Goal: Transaction & Acquisition: Purchase product/service

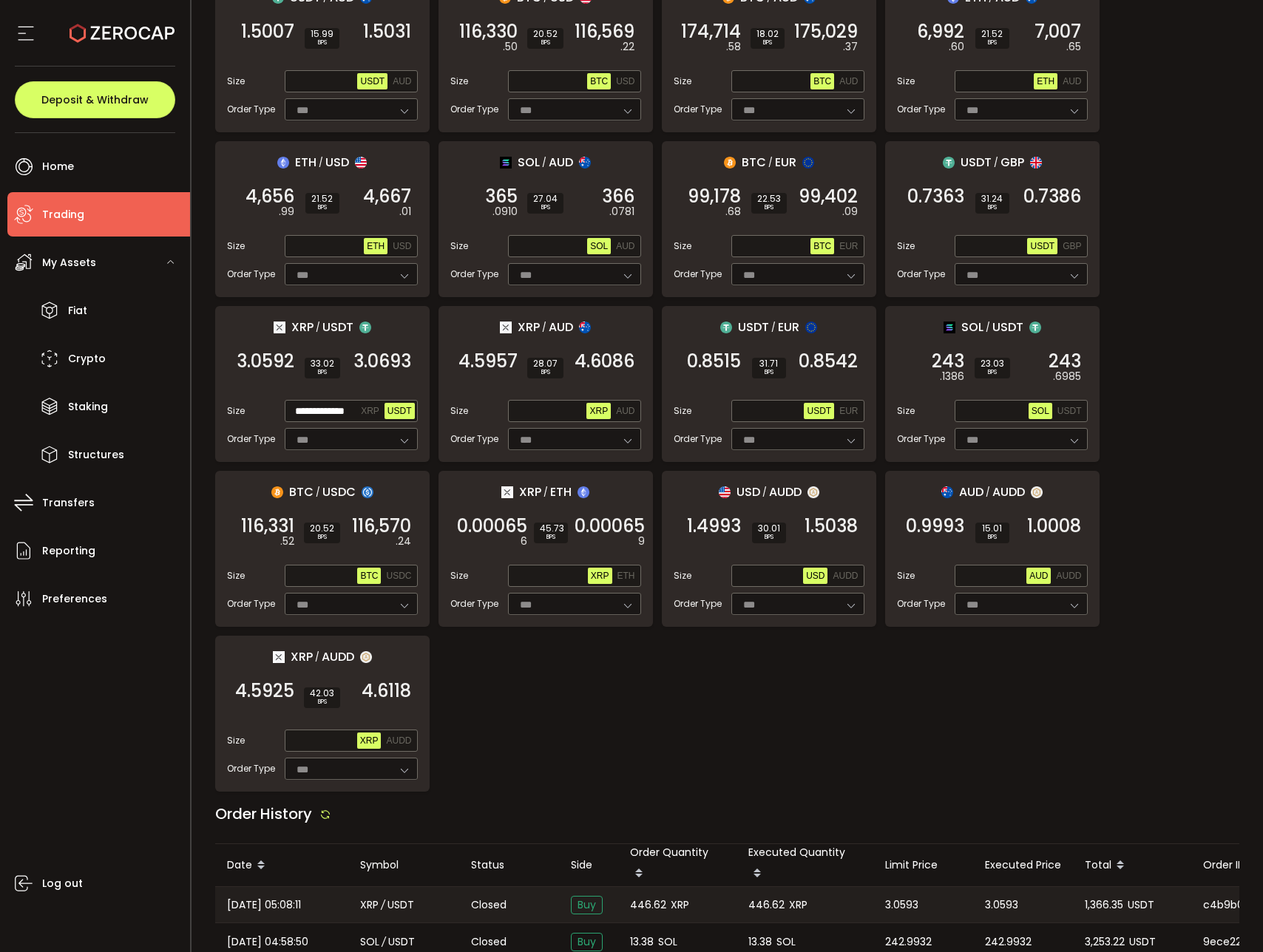
scroll to position [675, 0]
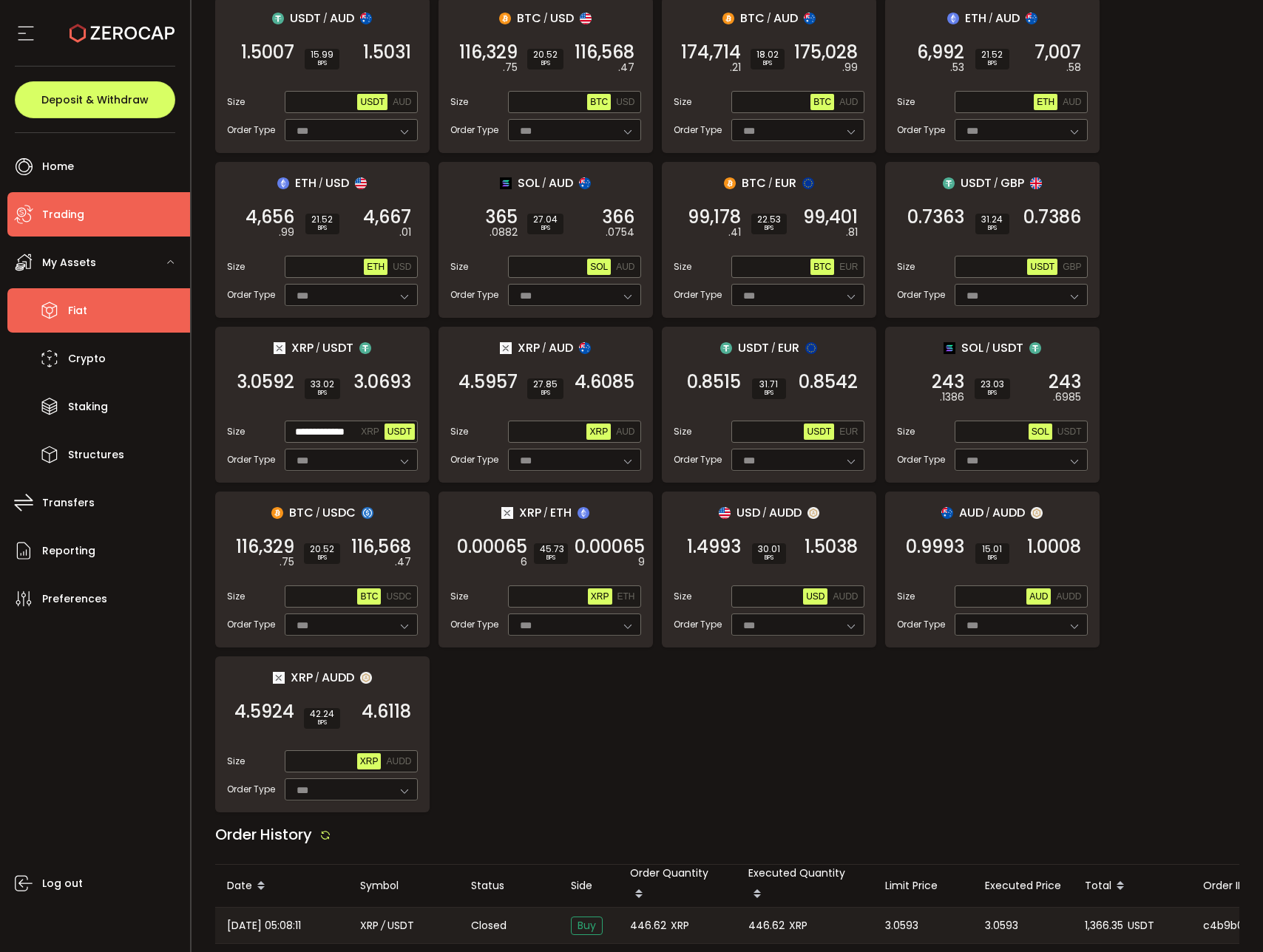
click at [100, 316] on li "Fiat" at bounding box center [98, 310] width 182 height 44
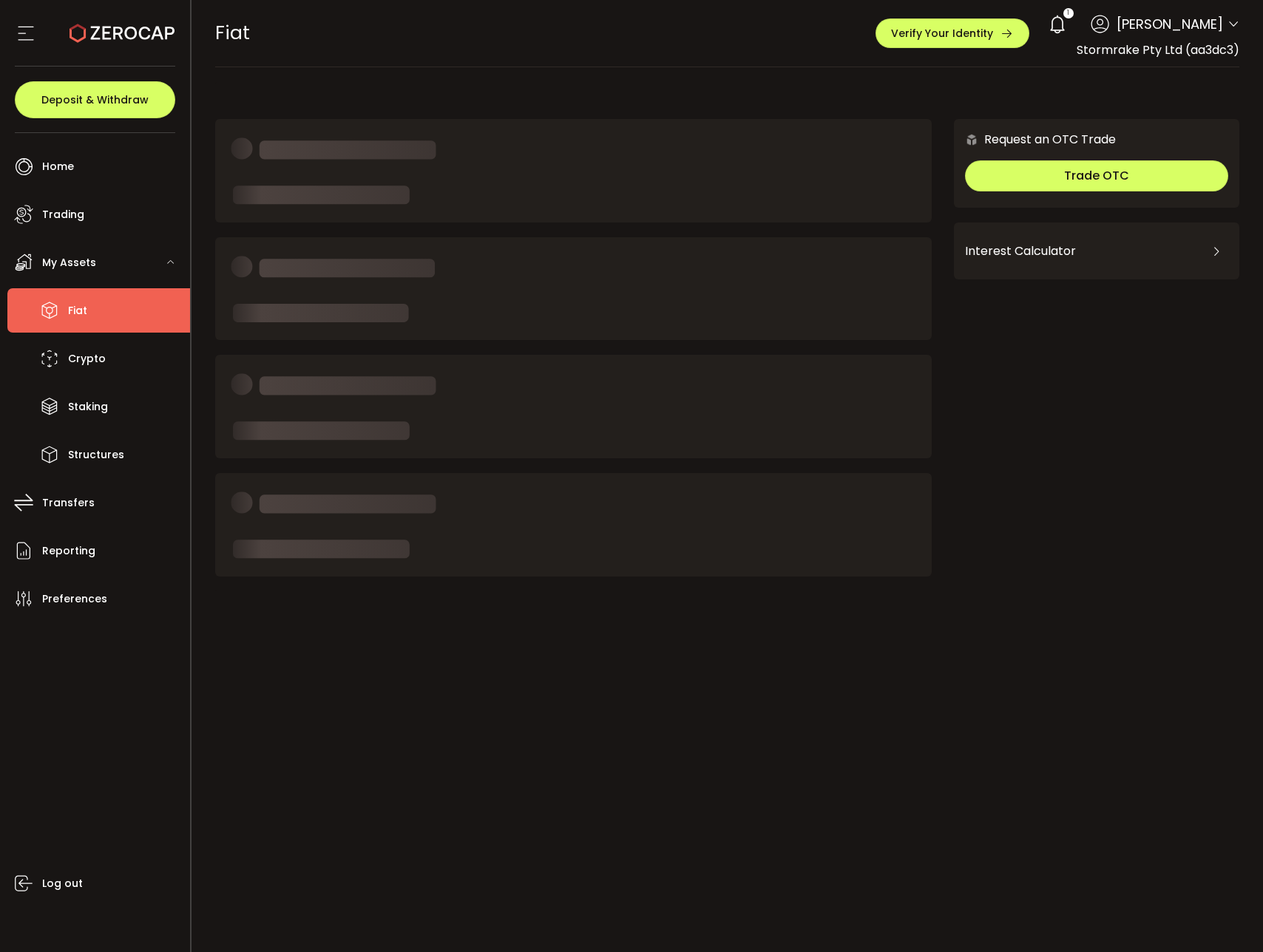
click at [102, 284] on div "My Assets" at bounding box center [98, 262] width 182 height 44
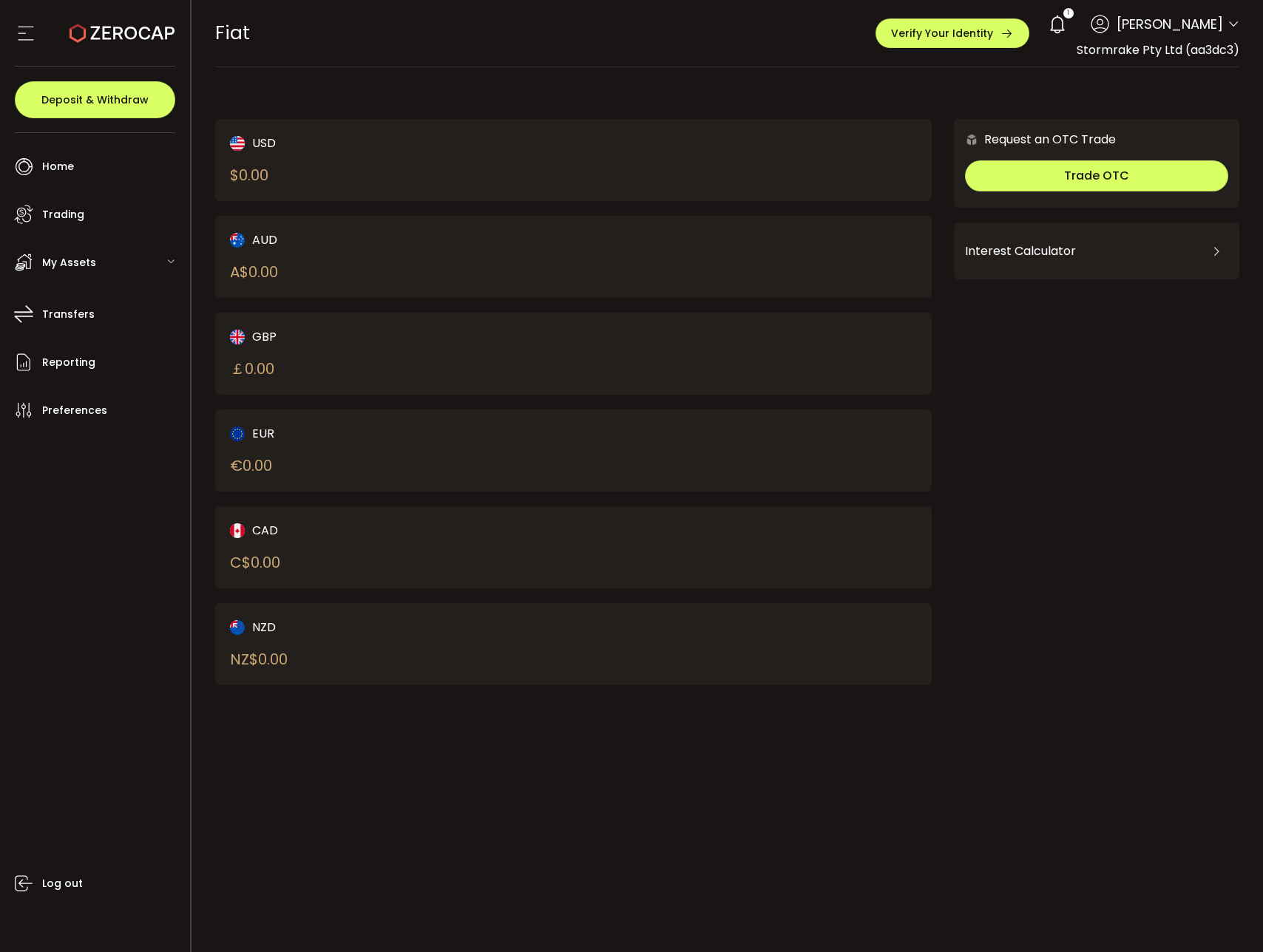
click at [102, 277] on div "My Assets" at bounding box center [98, 262] width 182 height 44
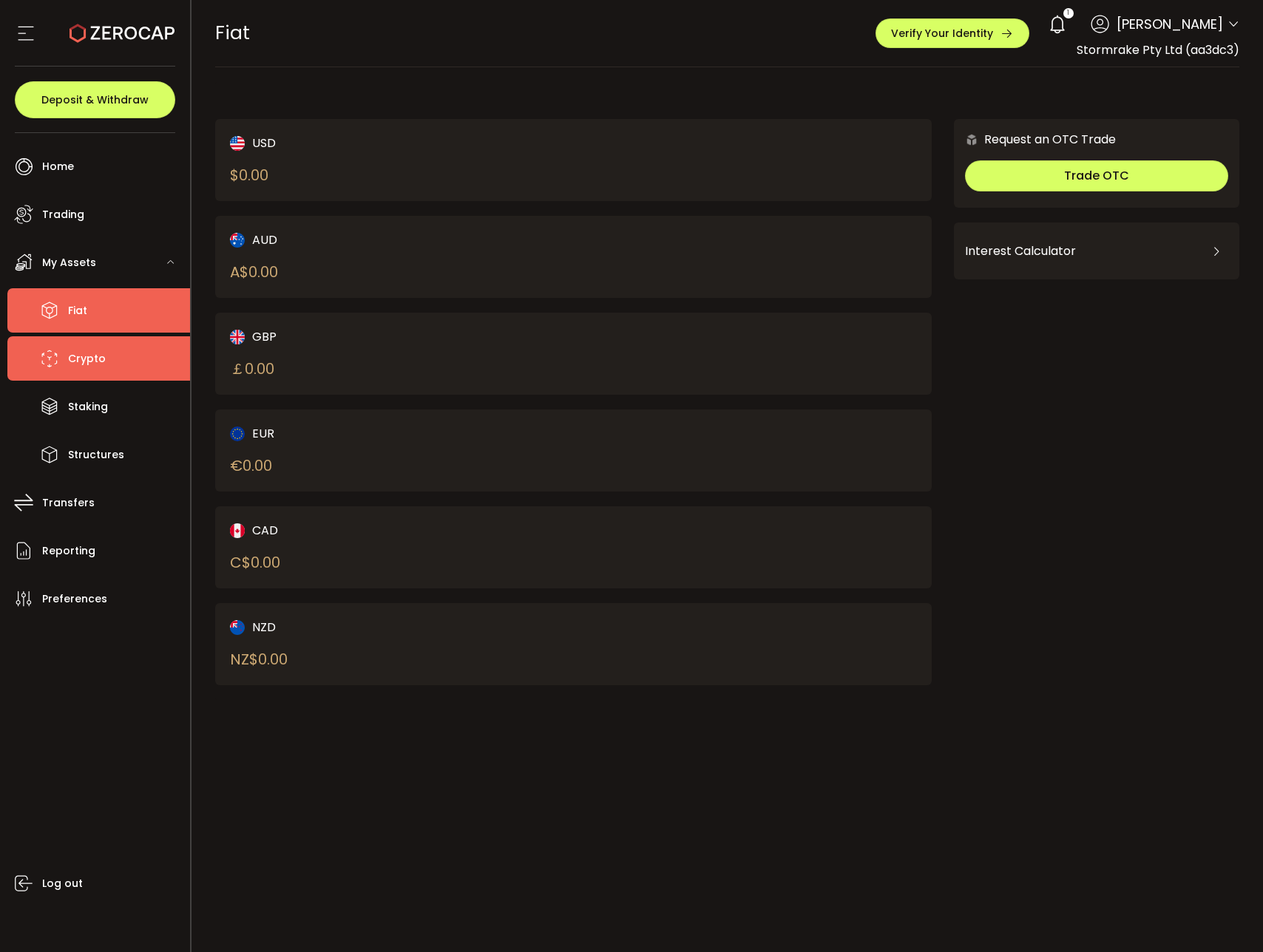
click at [119, 367] on li "Crypto" at bounding box center [98, 358] width 182 height 44
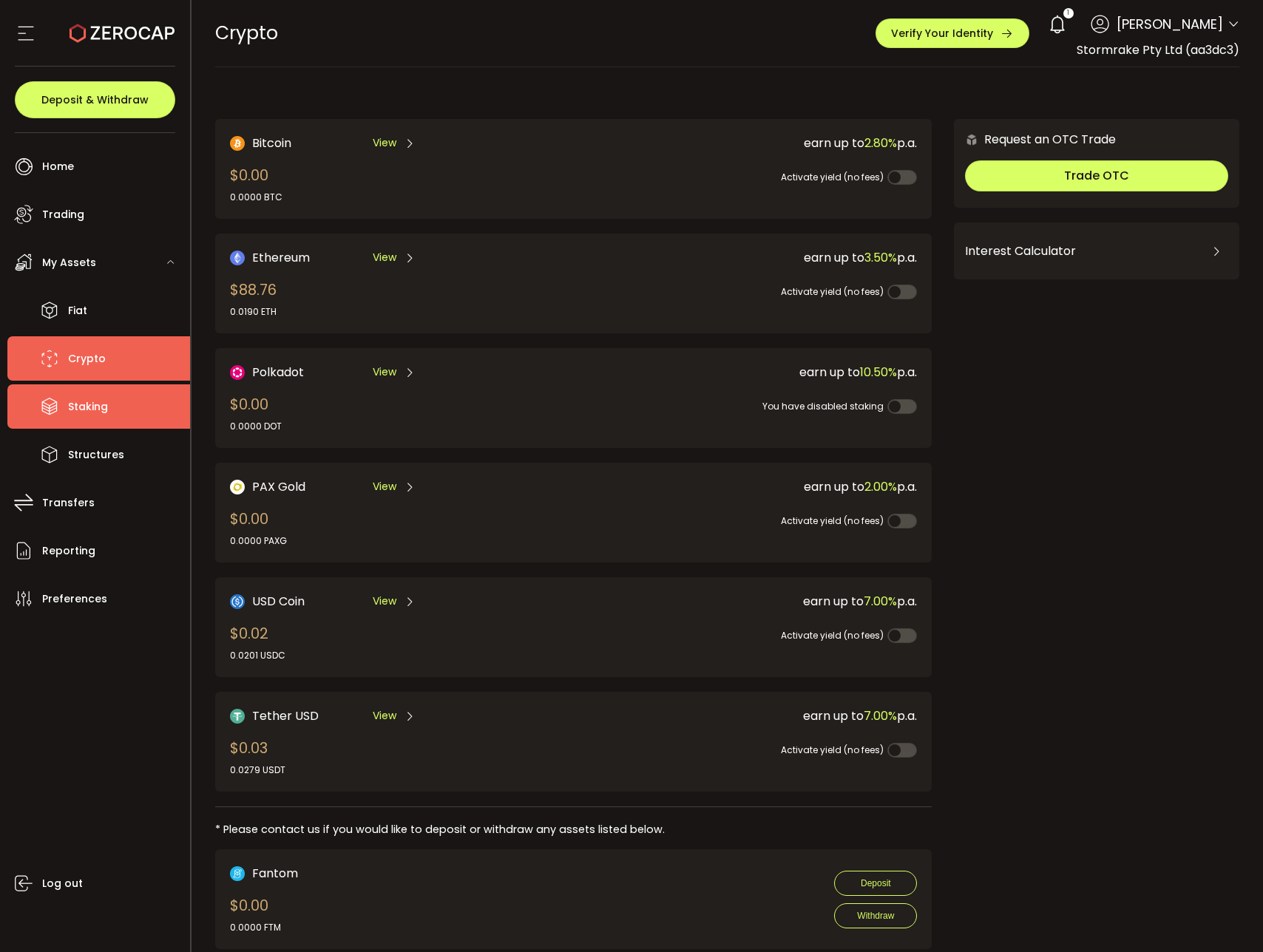
click at [121, 399] on li "Staking" at bounding box center [98, 407] width 182 height 44
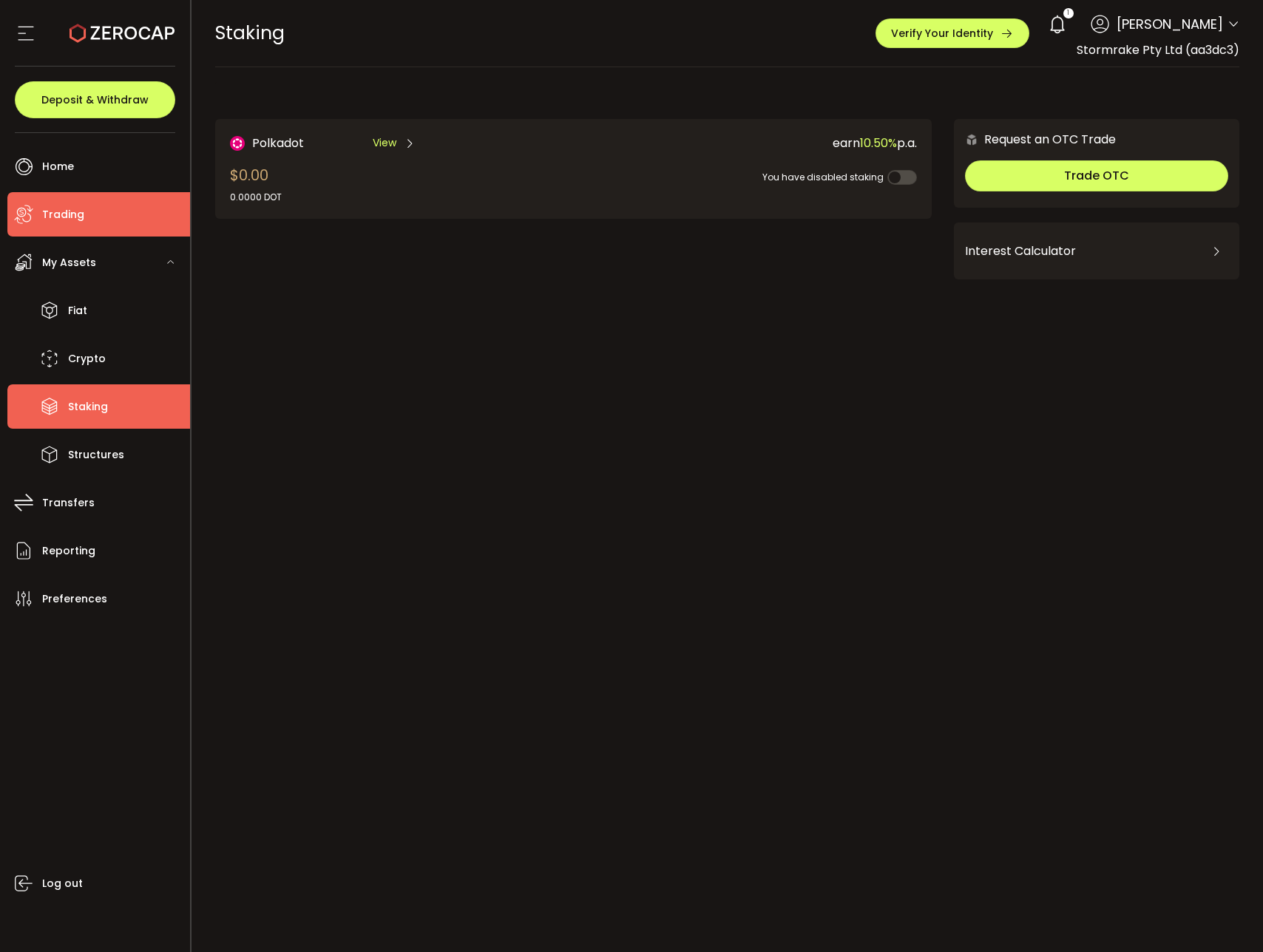
click at [92, 231] on li "Trading" at bounding box center [98, 214] width 182 height 44
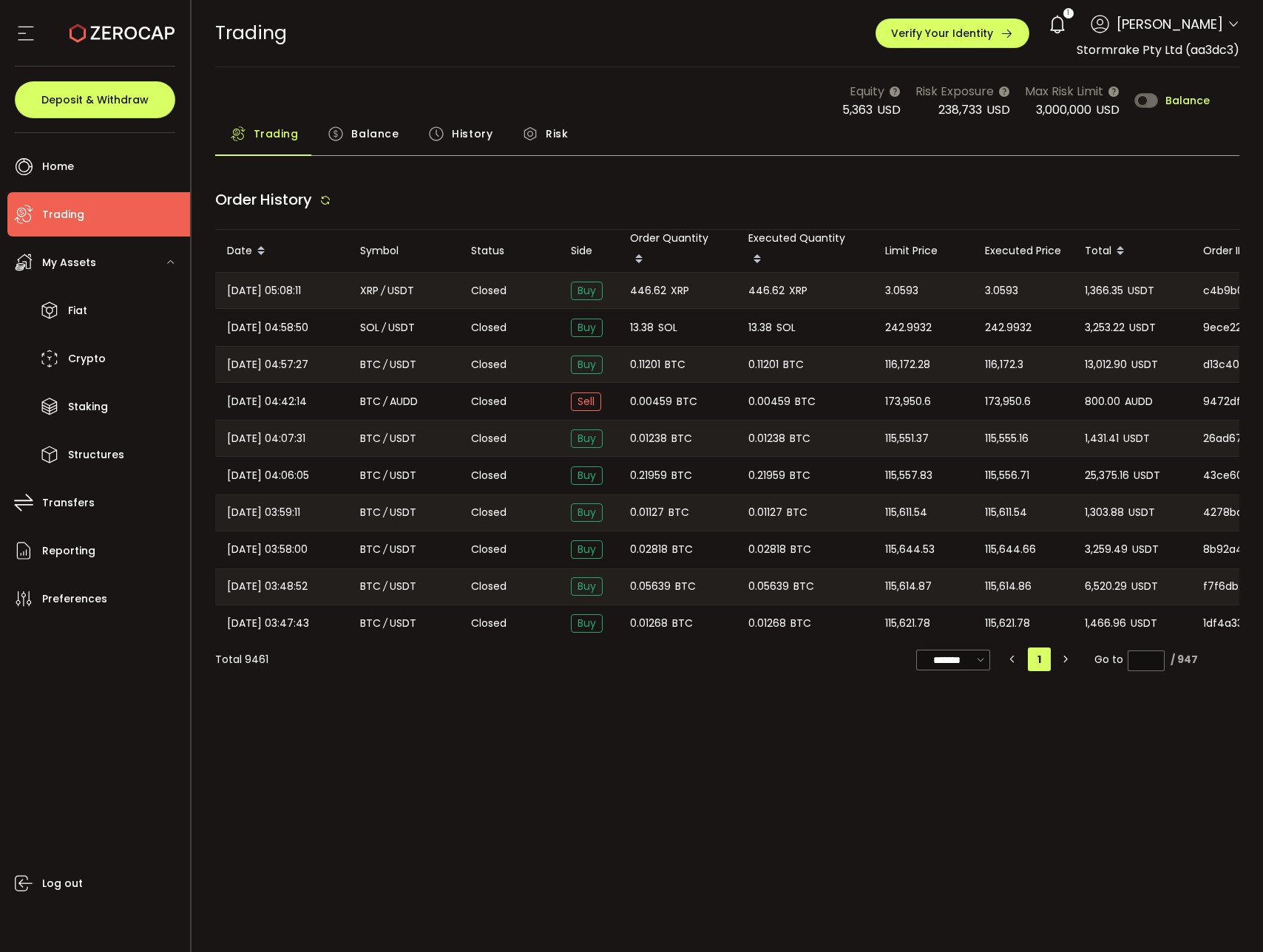
type input "***"
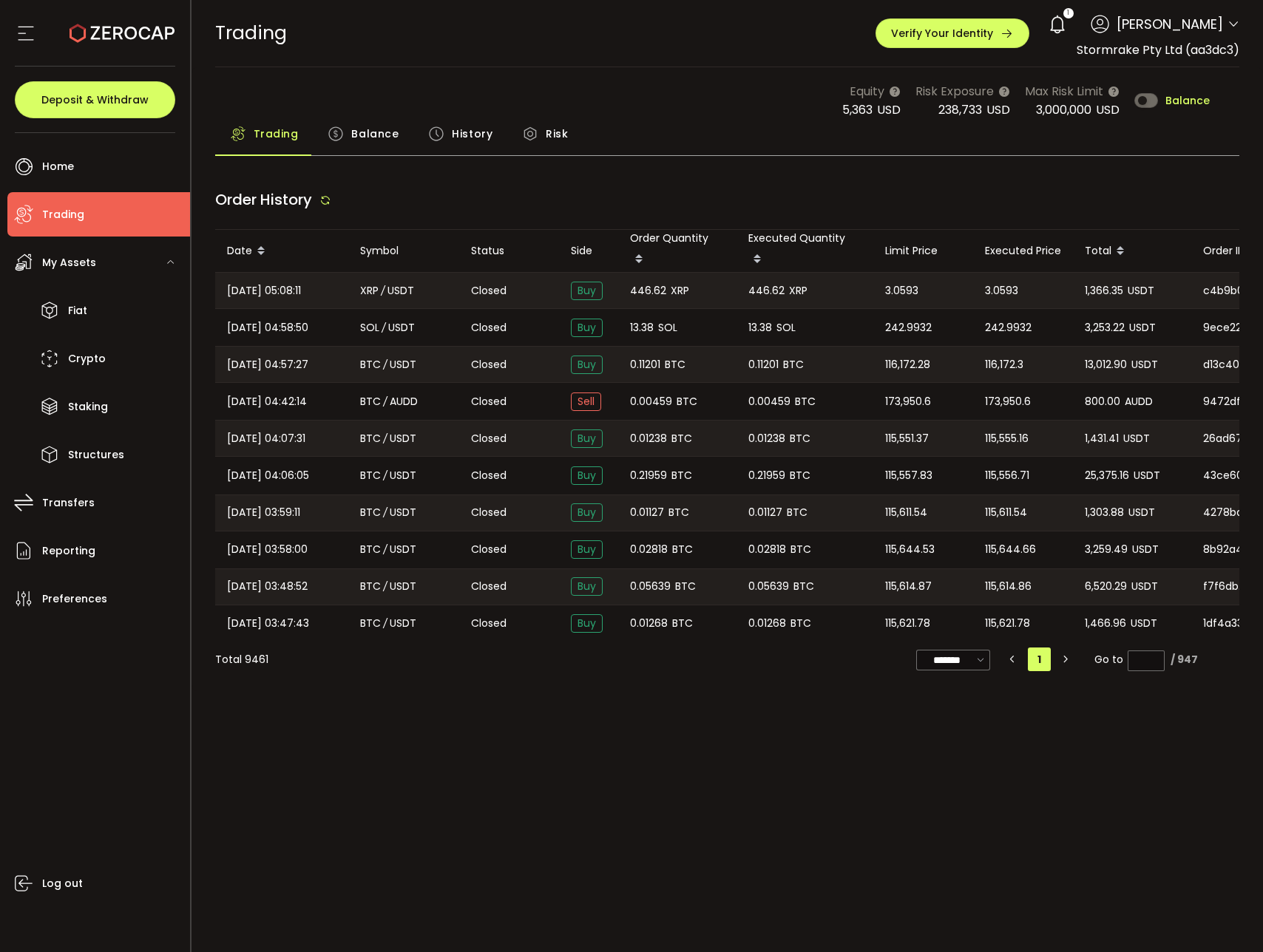
type input "***"
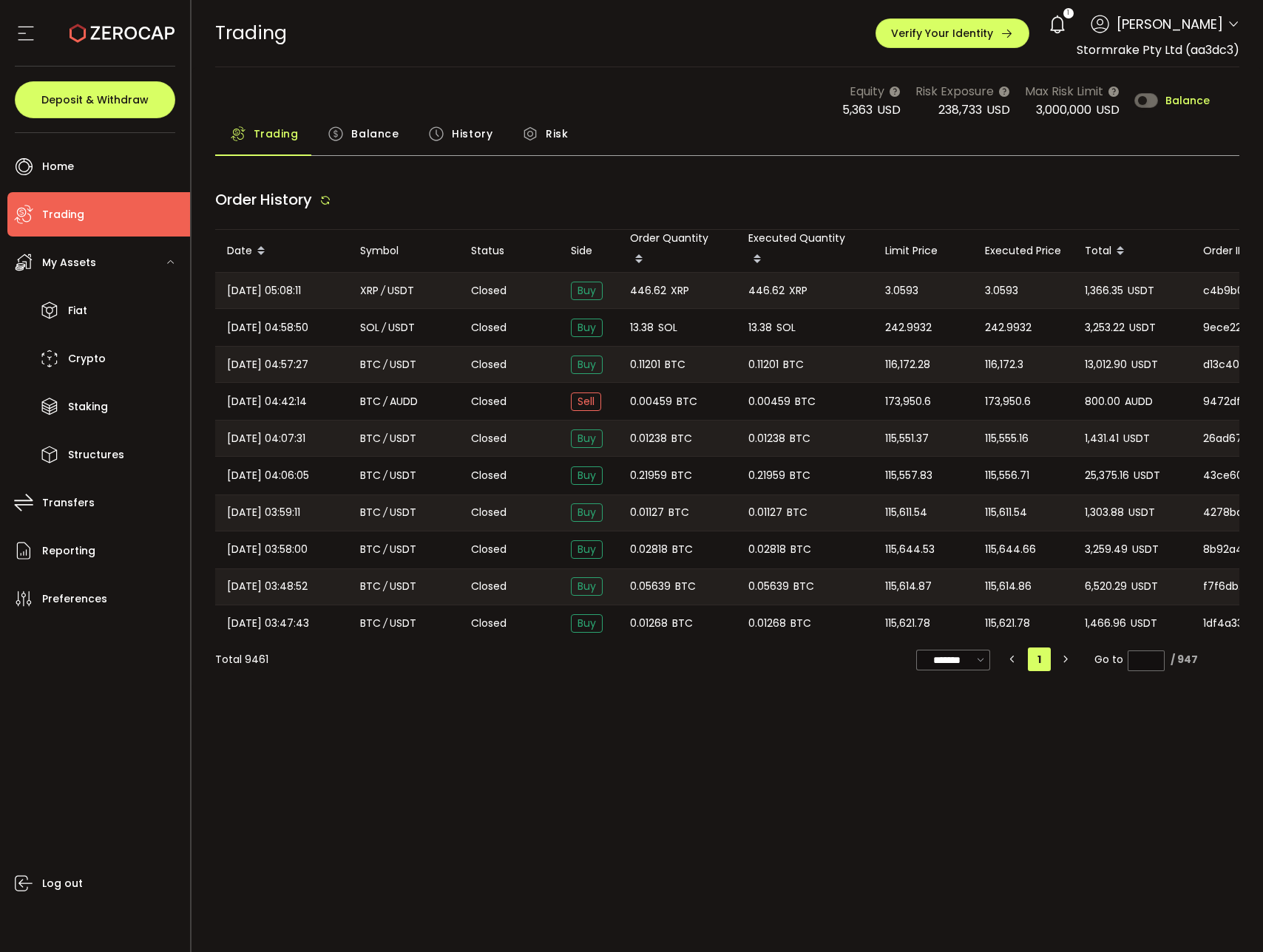
type input "***"
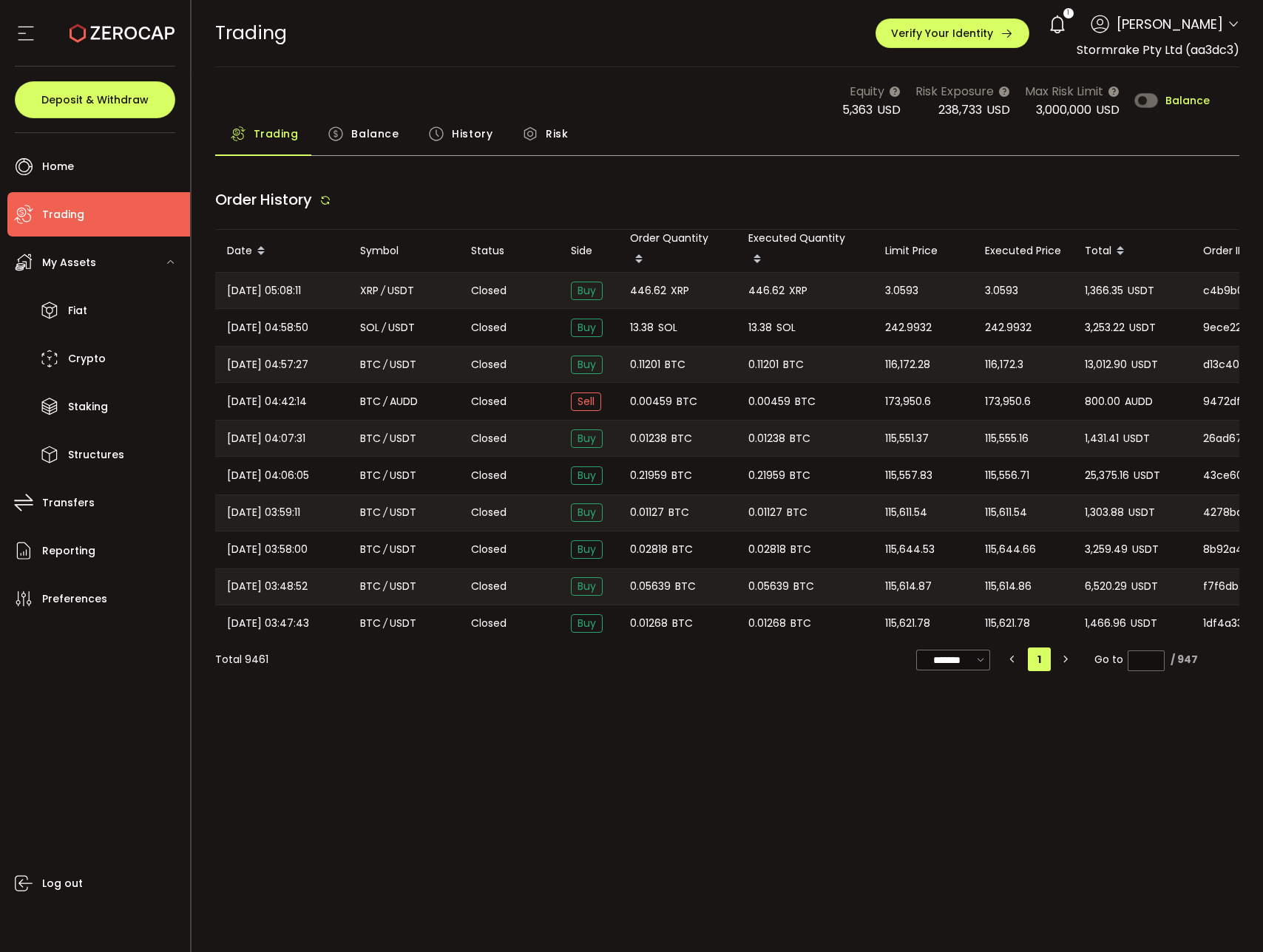
type input "***"
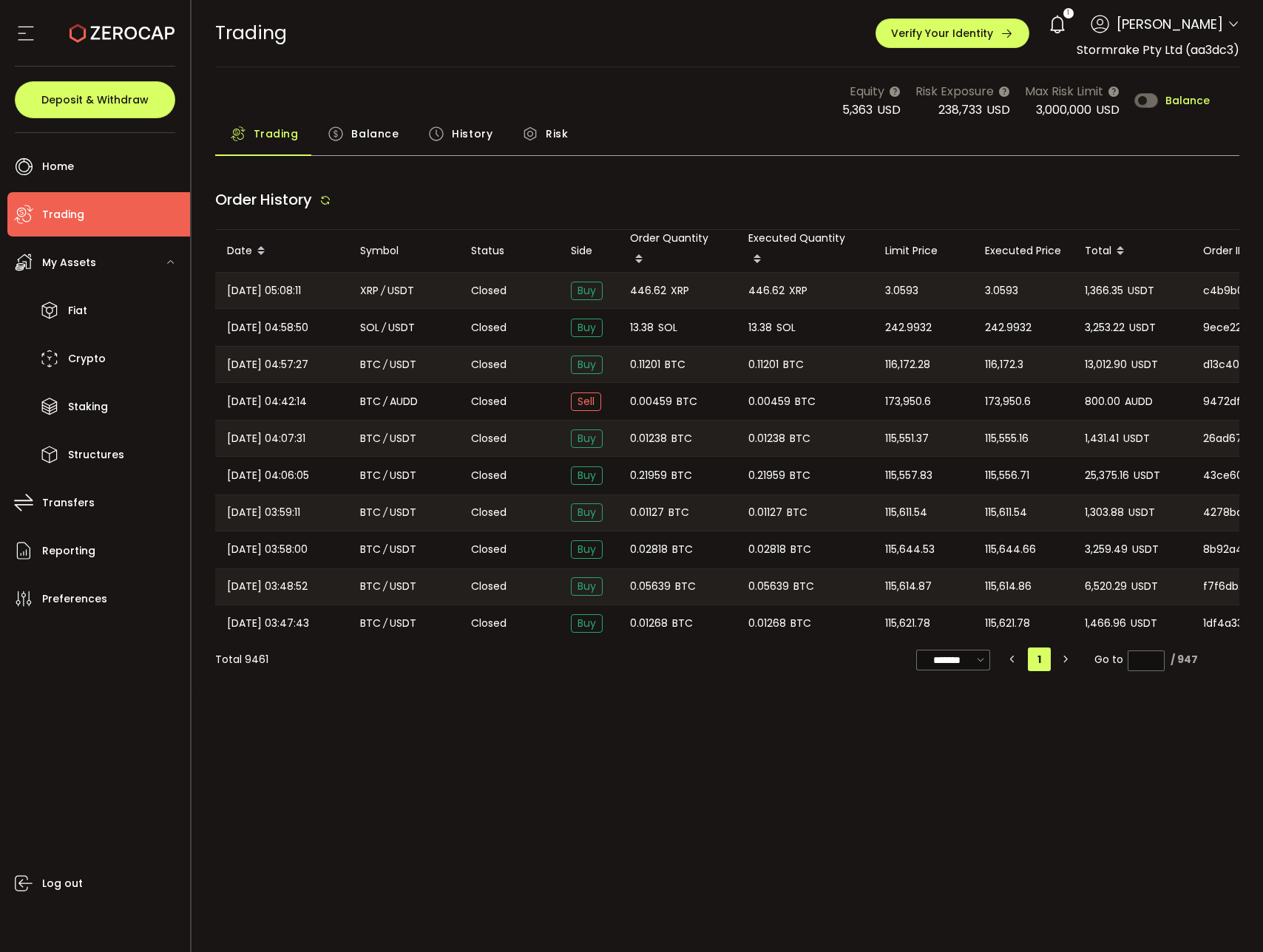
type input "***"
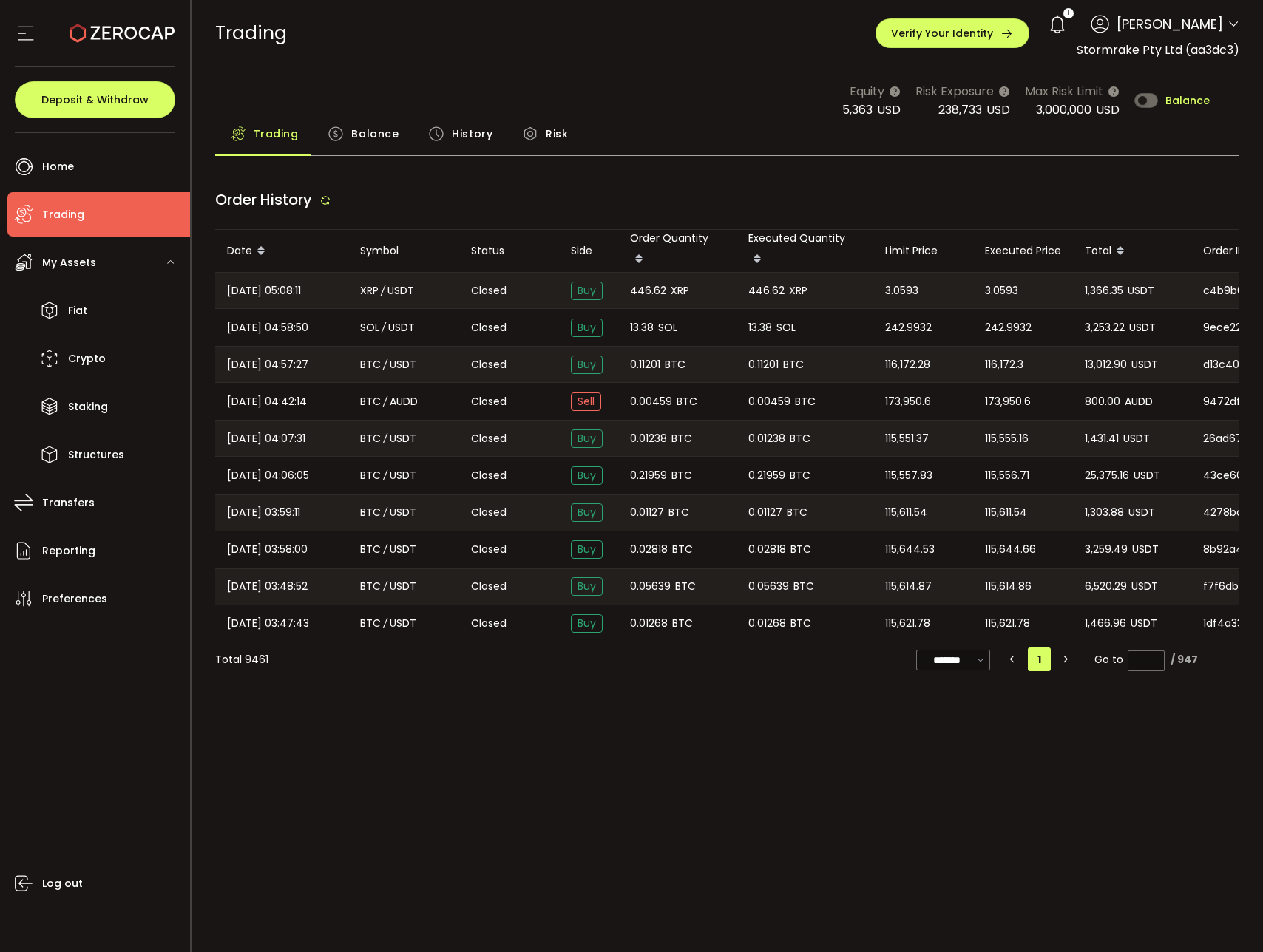
type input "***"
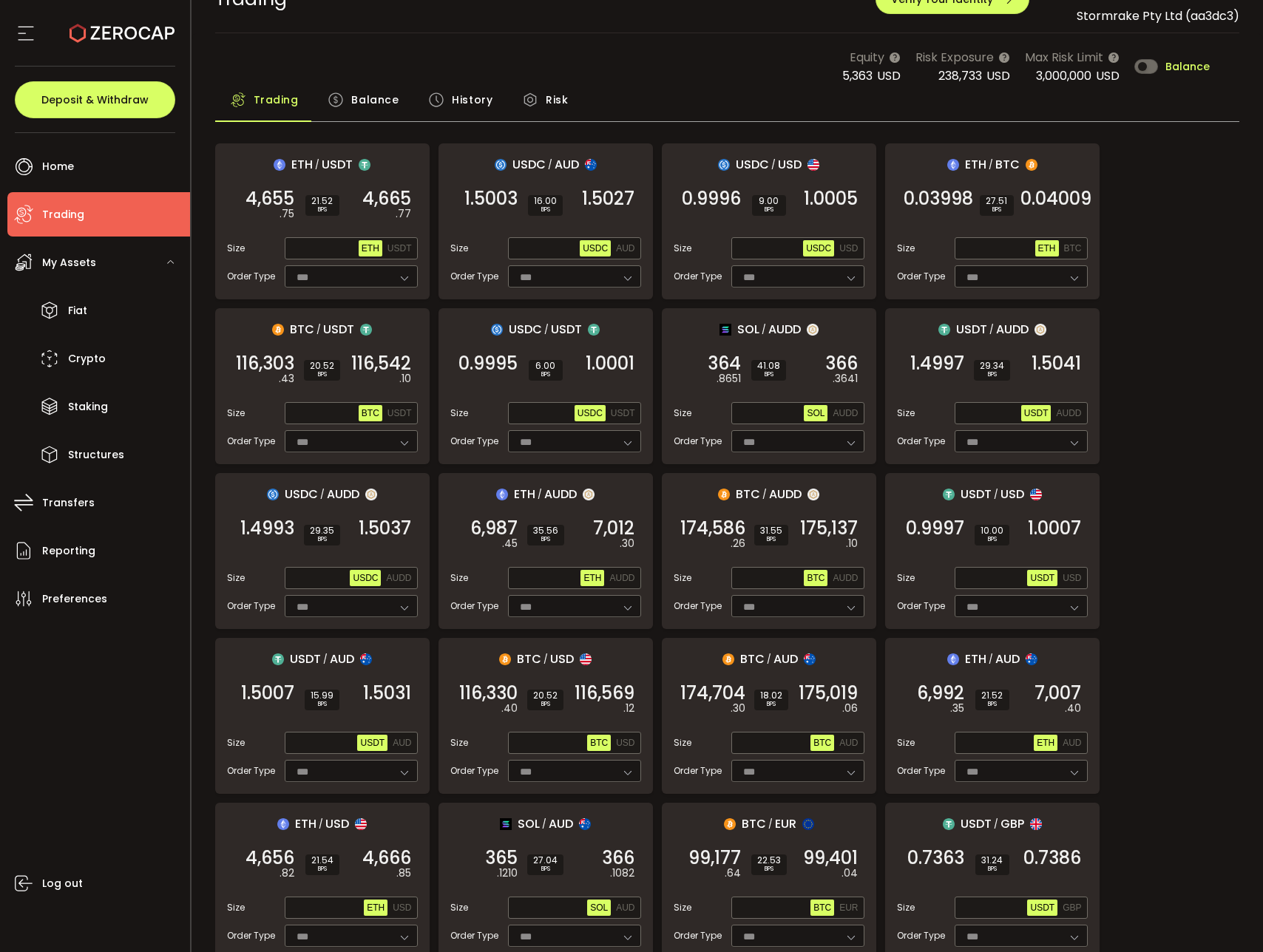
scroll to position [37, 0]
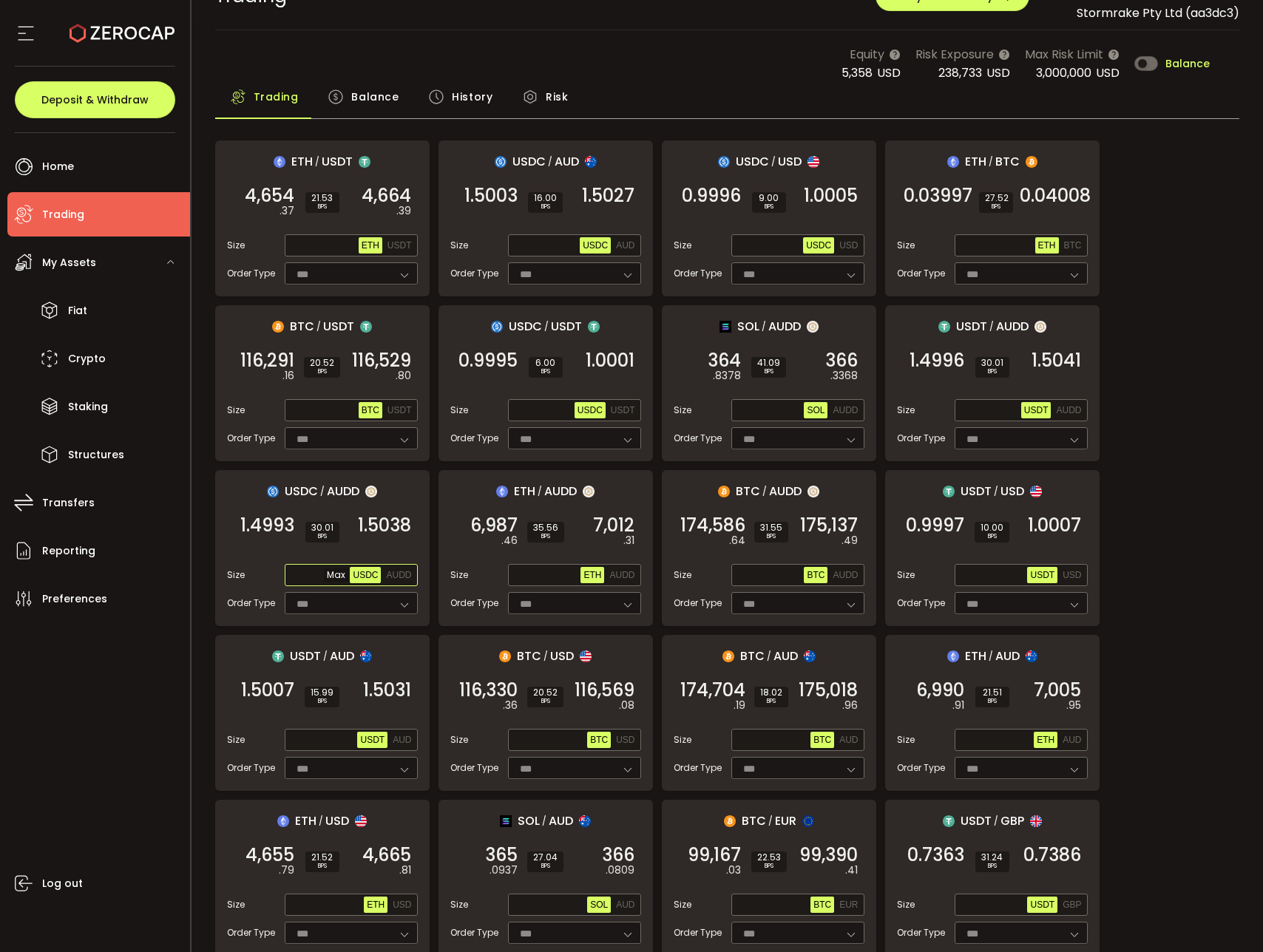
click at [320, 577] on input "text" at bounding box center [319, 576] width 63 height 16
paste input "**********"
type input "**********"
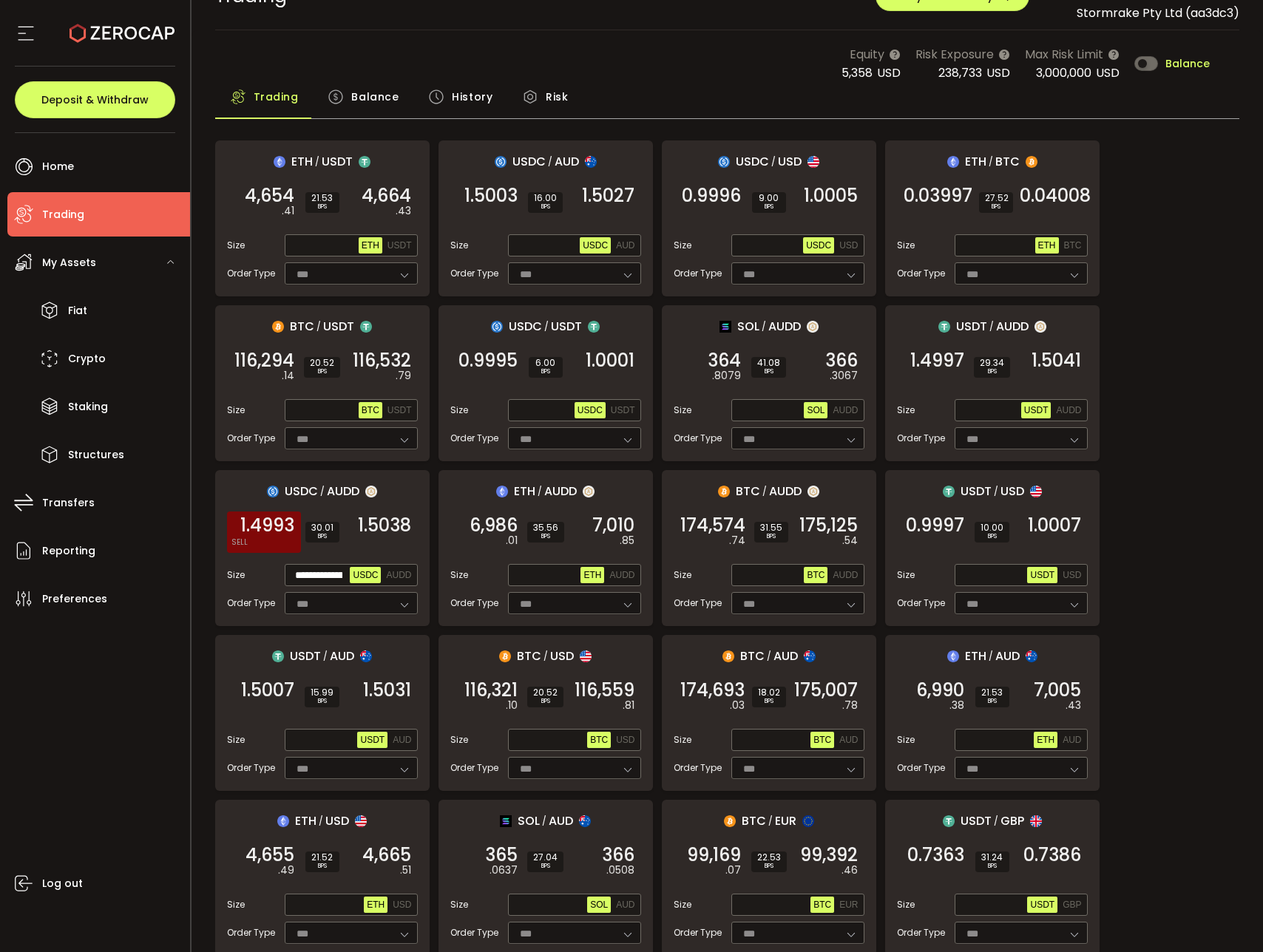
click at [265, 531] on span "1.4993" at bounding box center [267, 525] width 54 height 15
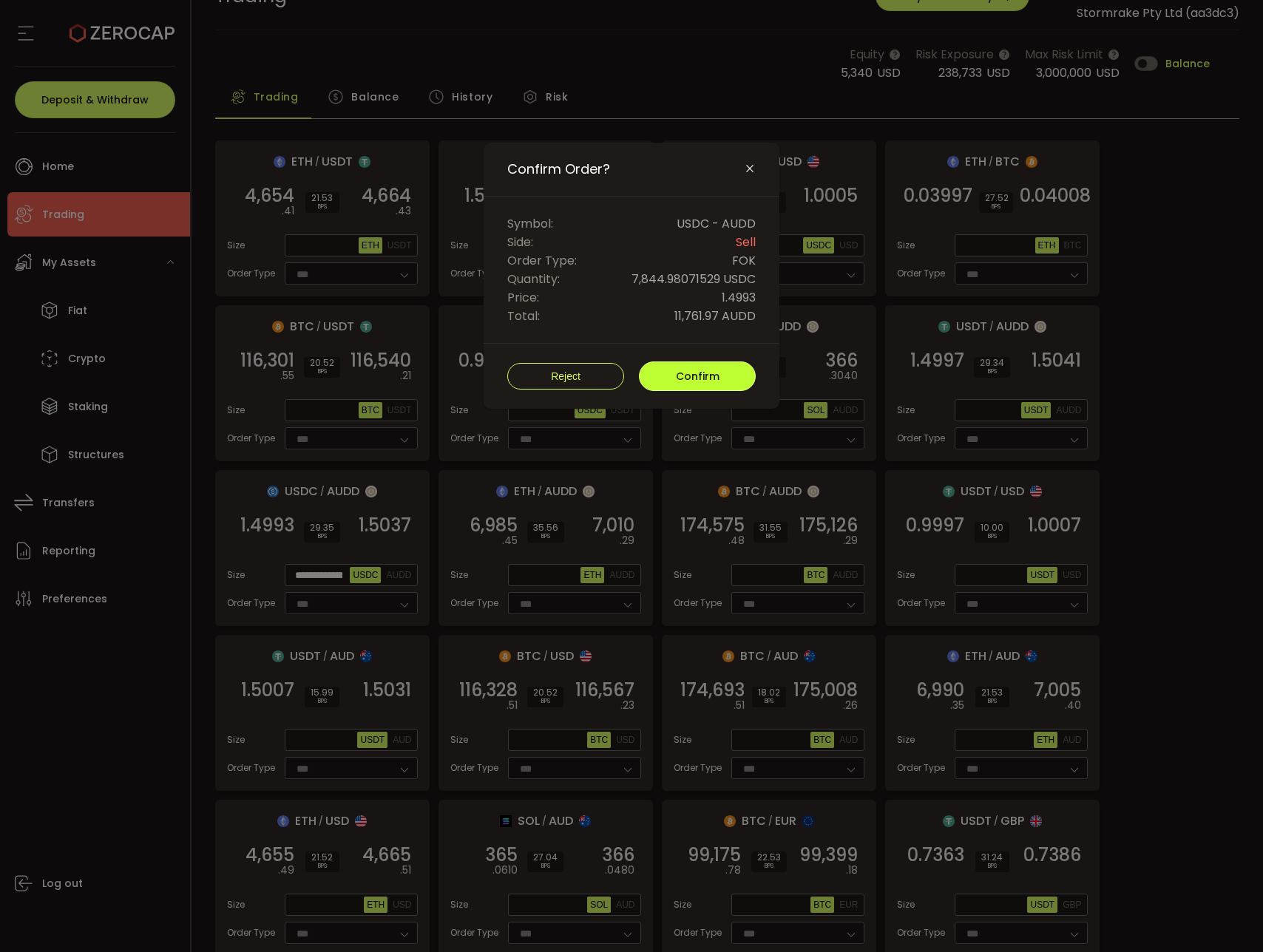
click at [681, 382] on span "Confirm" at bounding box center [698, 376] width 44 height 15
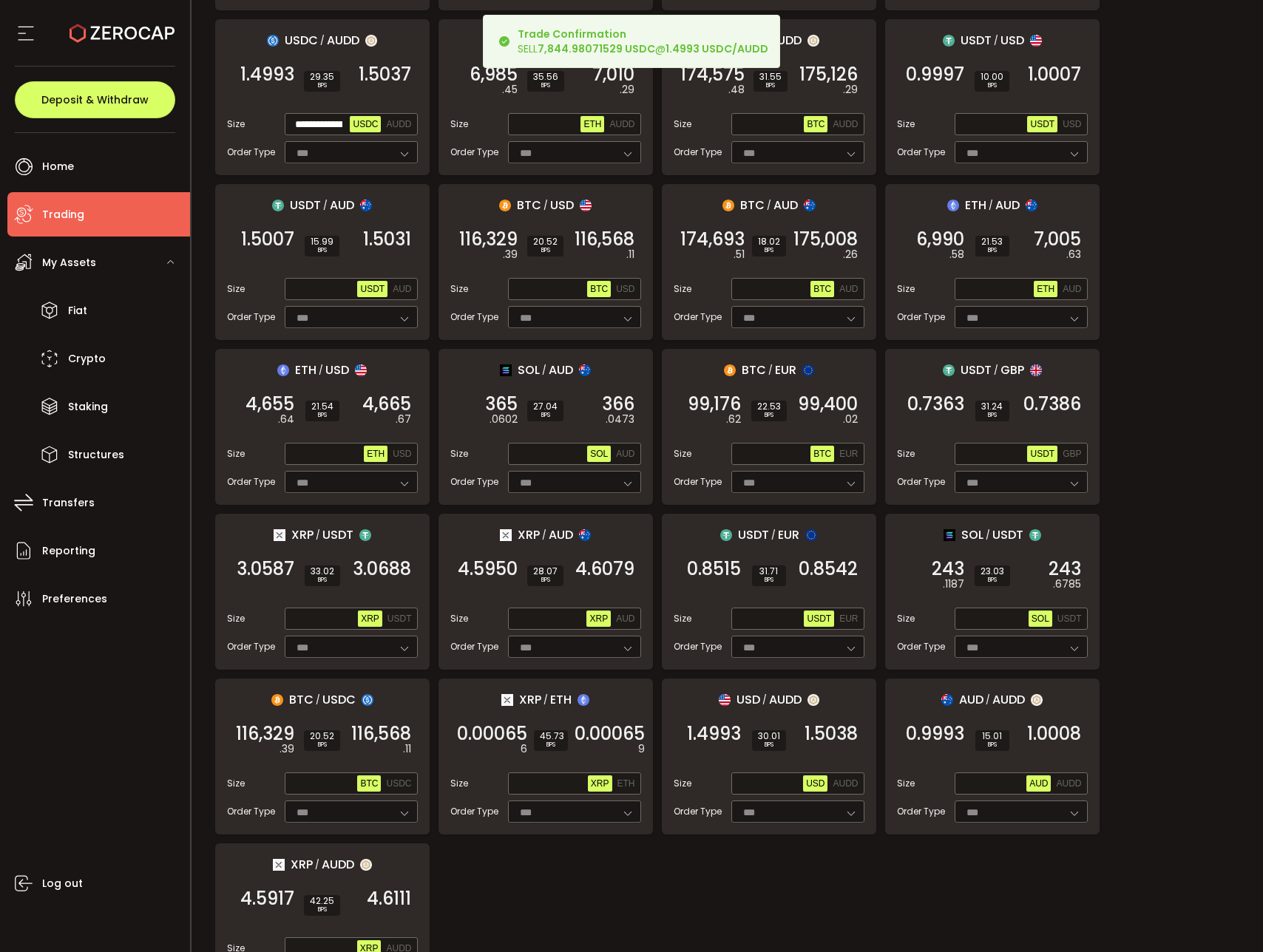
scroll to position [1049, 0]
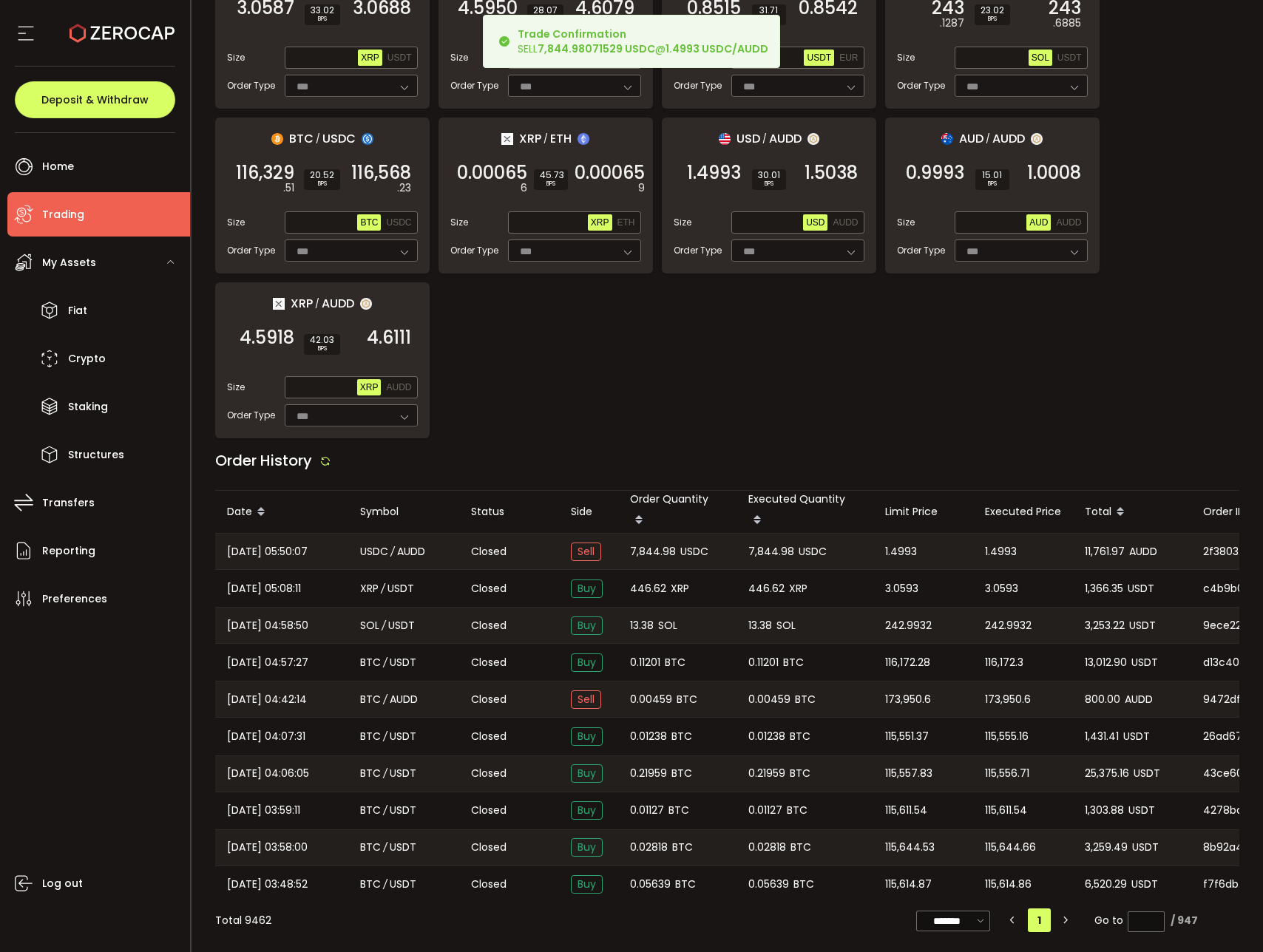
click at [776, 546] on span "7,844.98" at bounding box center [771, 552] width 46 height 17
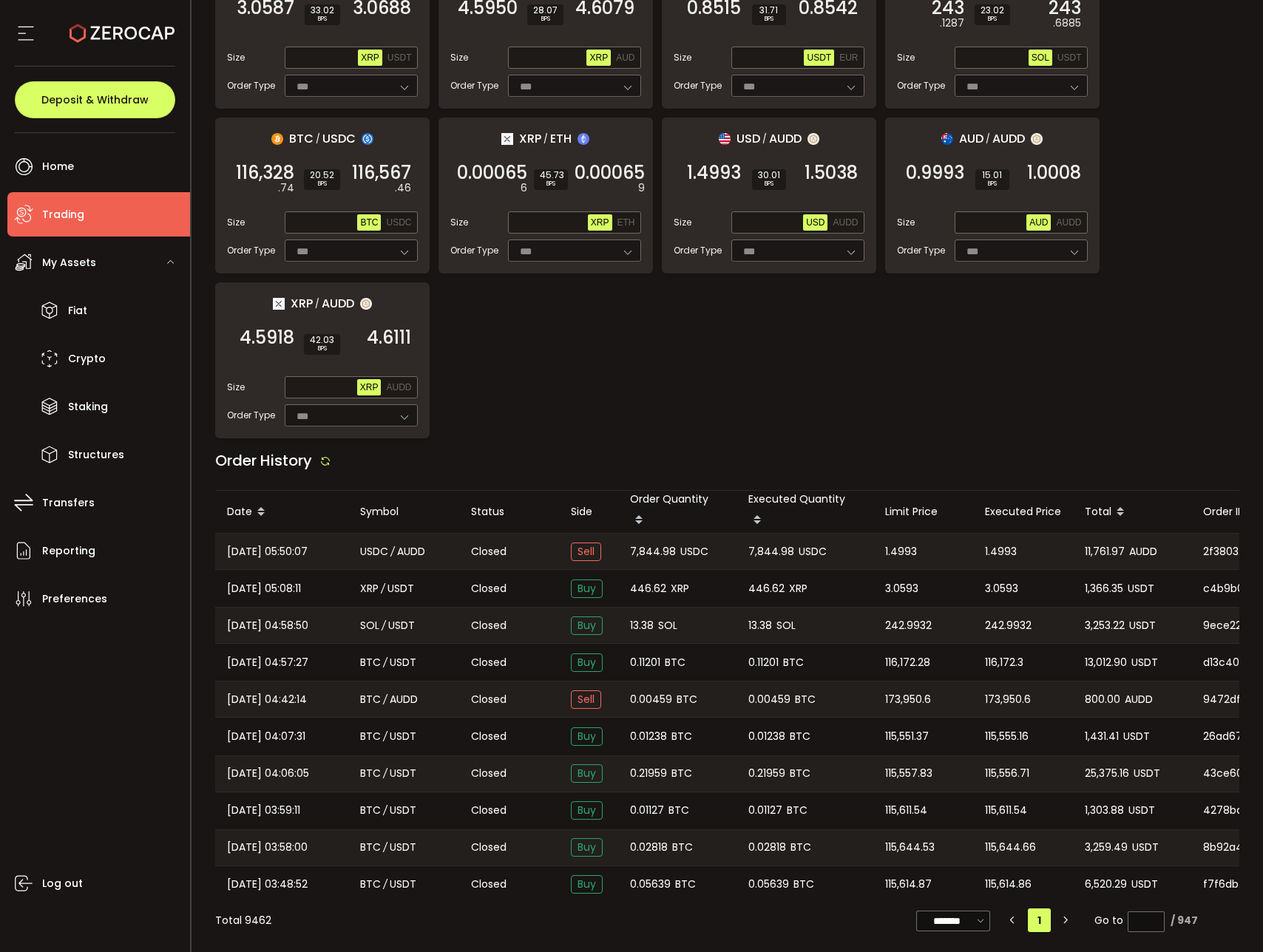
click at [1099, 546] on span "11,761.97" at bounding box center [1104, 552] width 40 height 17
copy span "11,761.97"
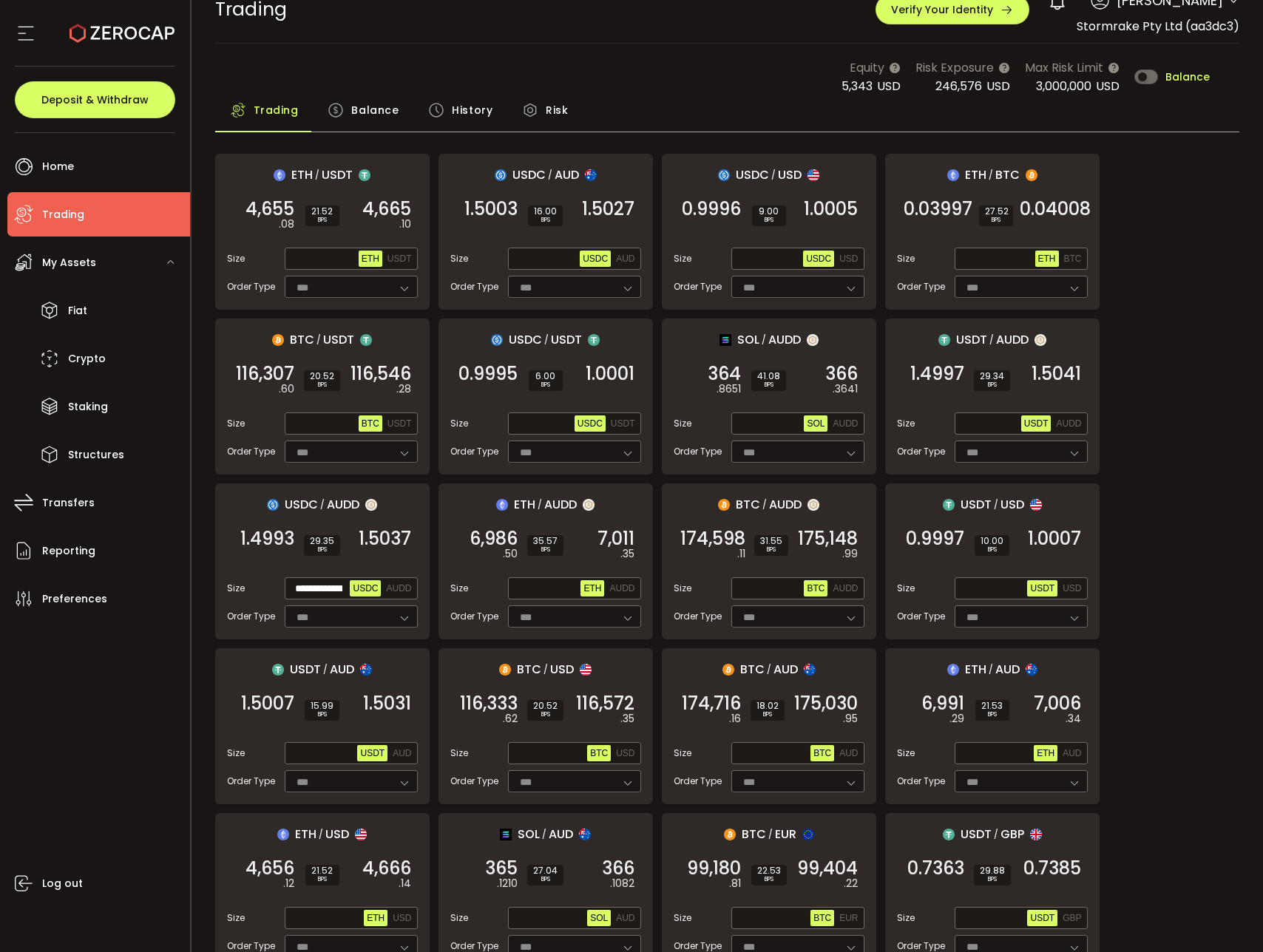
scroll to position [24, 0]
click at [310, 415] on input "text" at bounding box center [323, 424] width 71 height 16
click at [398, 419] on span "USDT" at bounding box center [399, 423] width 24 height 10
click at [308, 423] on input "text" at bounding box center [323, 424] width 71 height 16
paste input "**********"
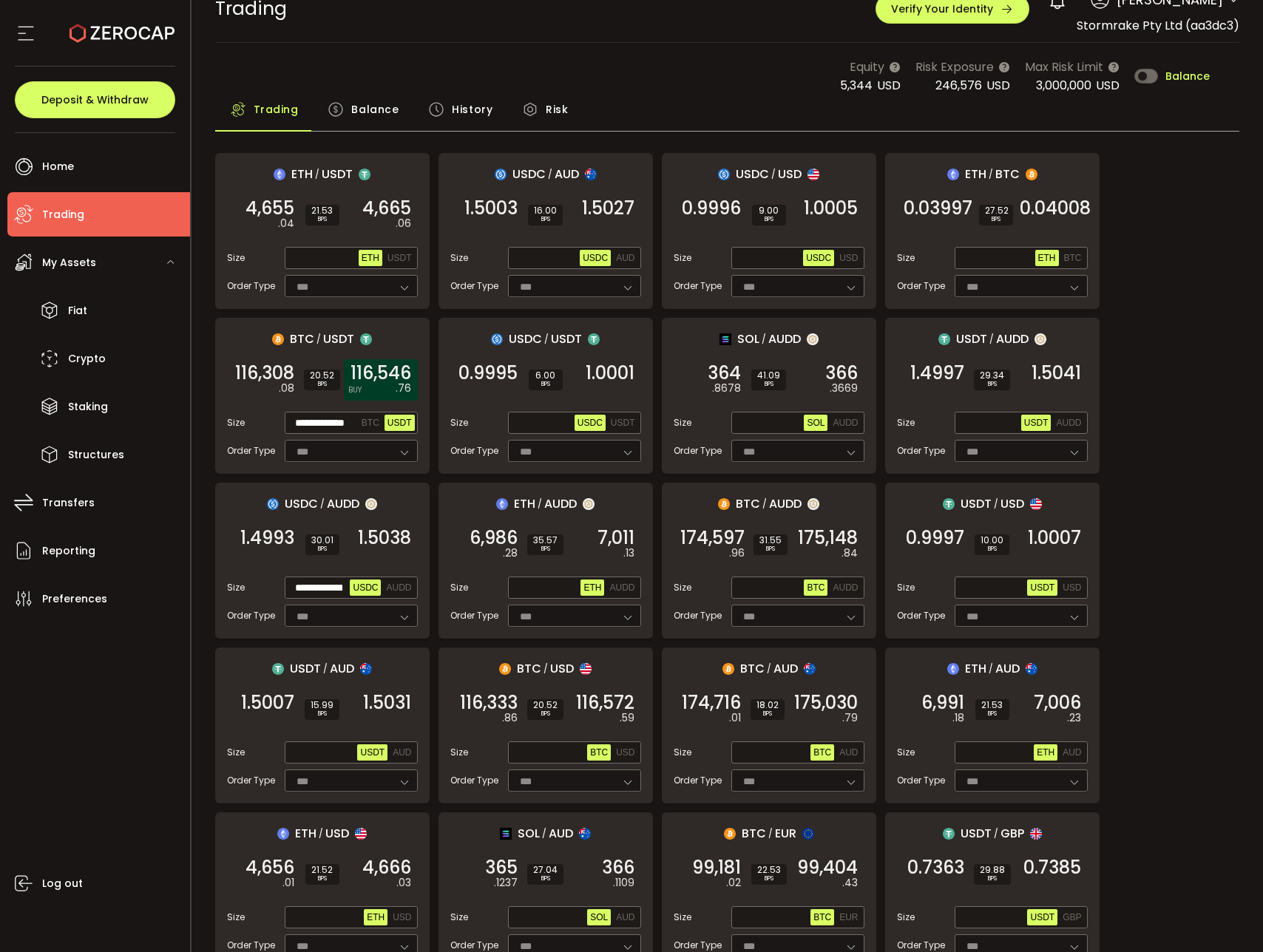
scroll to position [0, 0]
click at [399, 390] on em ".76" at bounding box center [403, 388] width 15 height 15
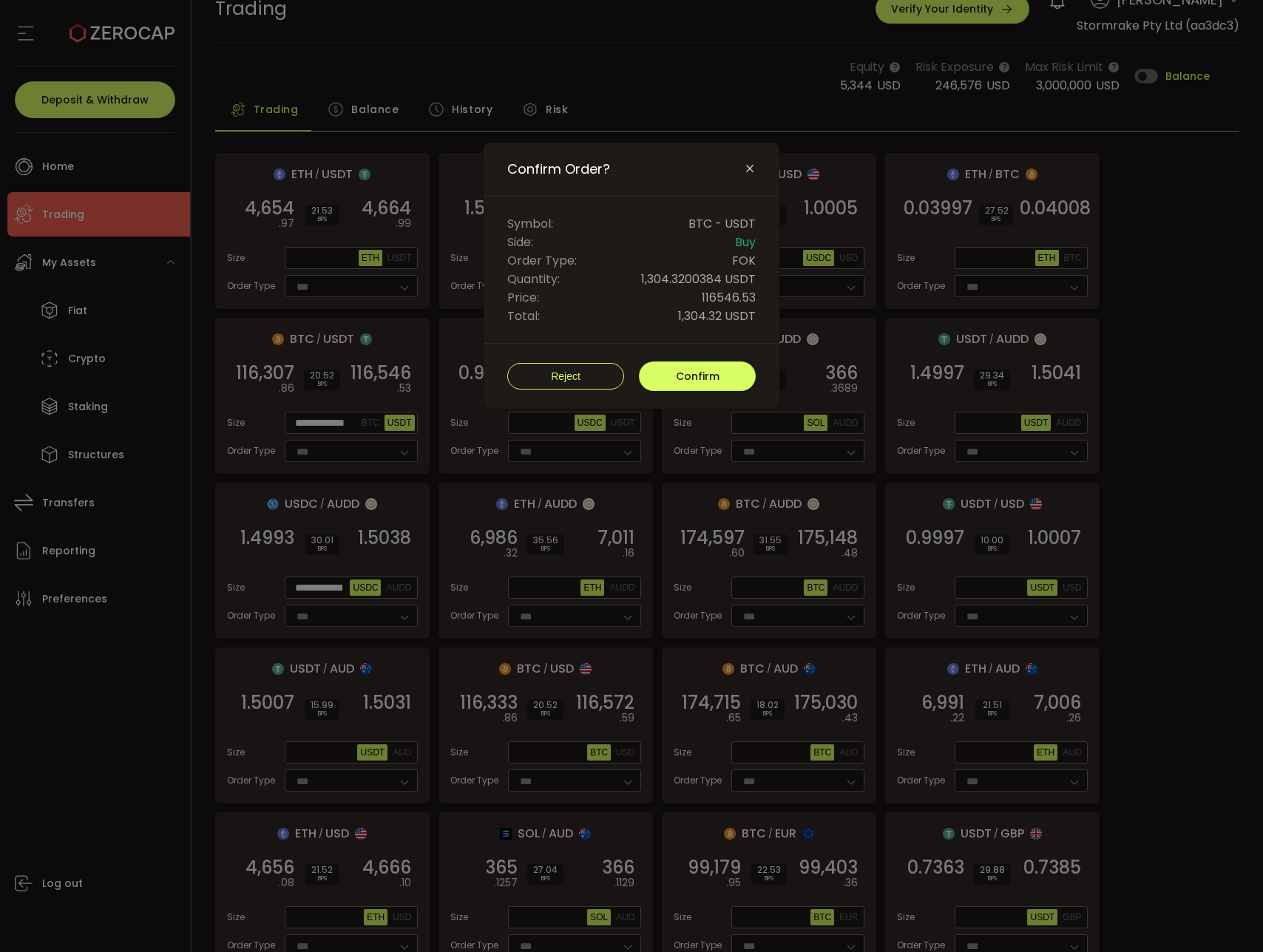
click at [390, 378] on div "Confirm Order? Symbol: BTC - USDT Side: Buy Order Type: FOK Quantity: 1,304.320…" at bounding box center [631, 476] width 1263 height 952
click at [698, 375] on span "Confirm" at bounding box center [698, 376] width 44 height 15
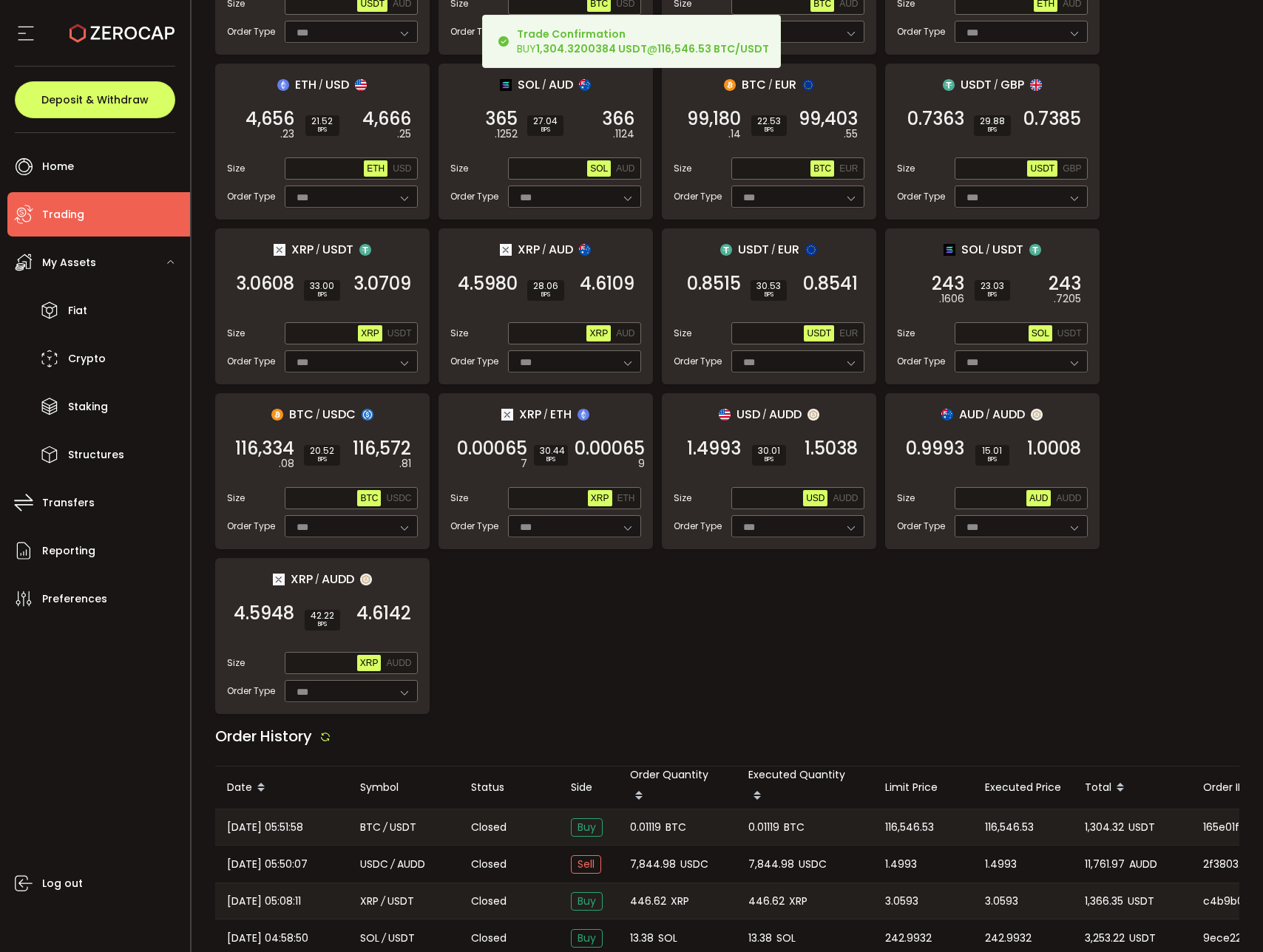
scroll to position [1049, 0]
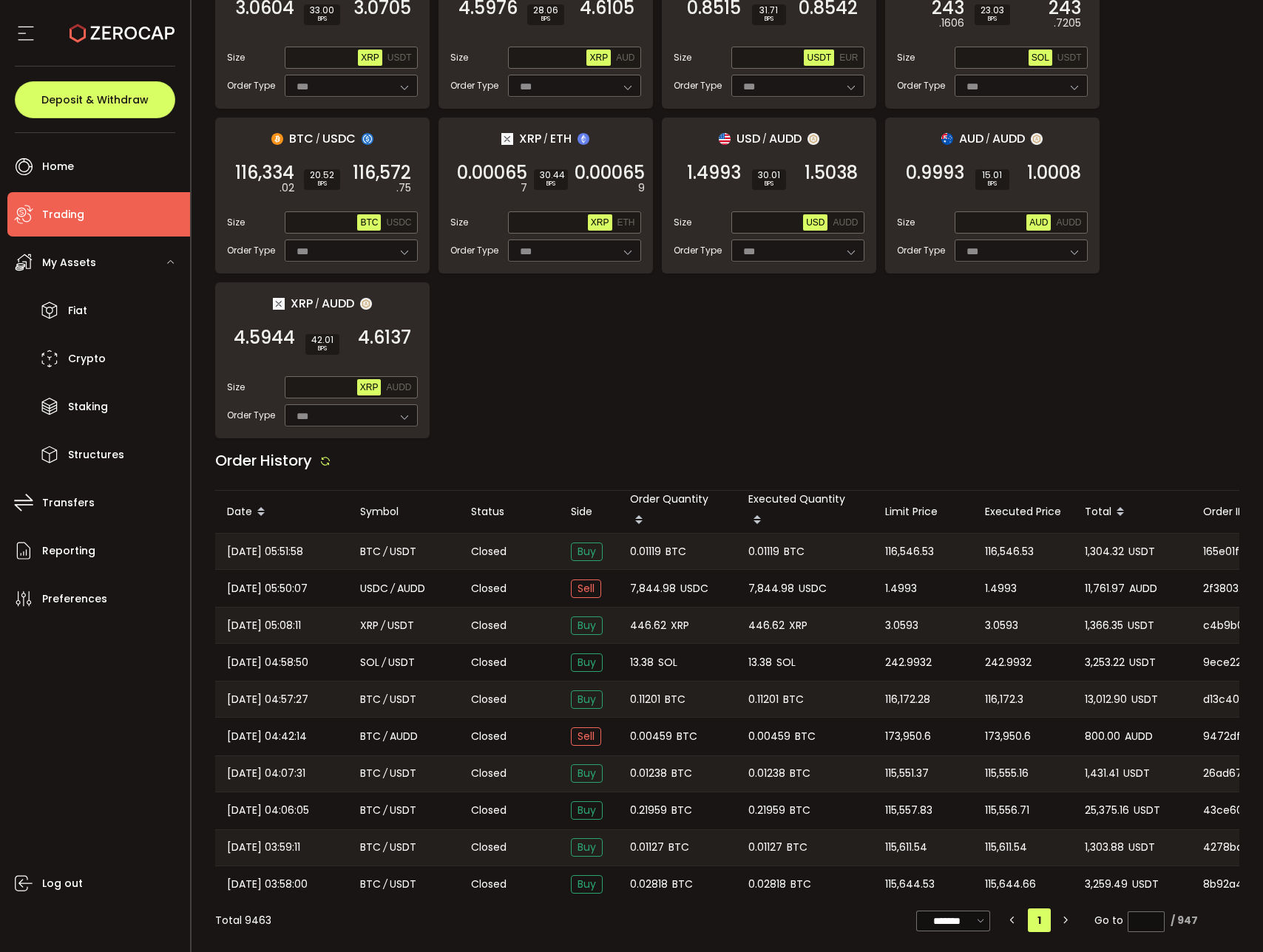
click at [1098, 545] on span "1,304.32" at bounding box center [1104, 552] width 40 height 17
copy span "1,304.32"
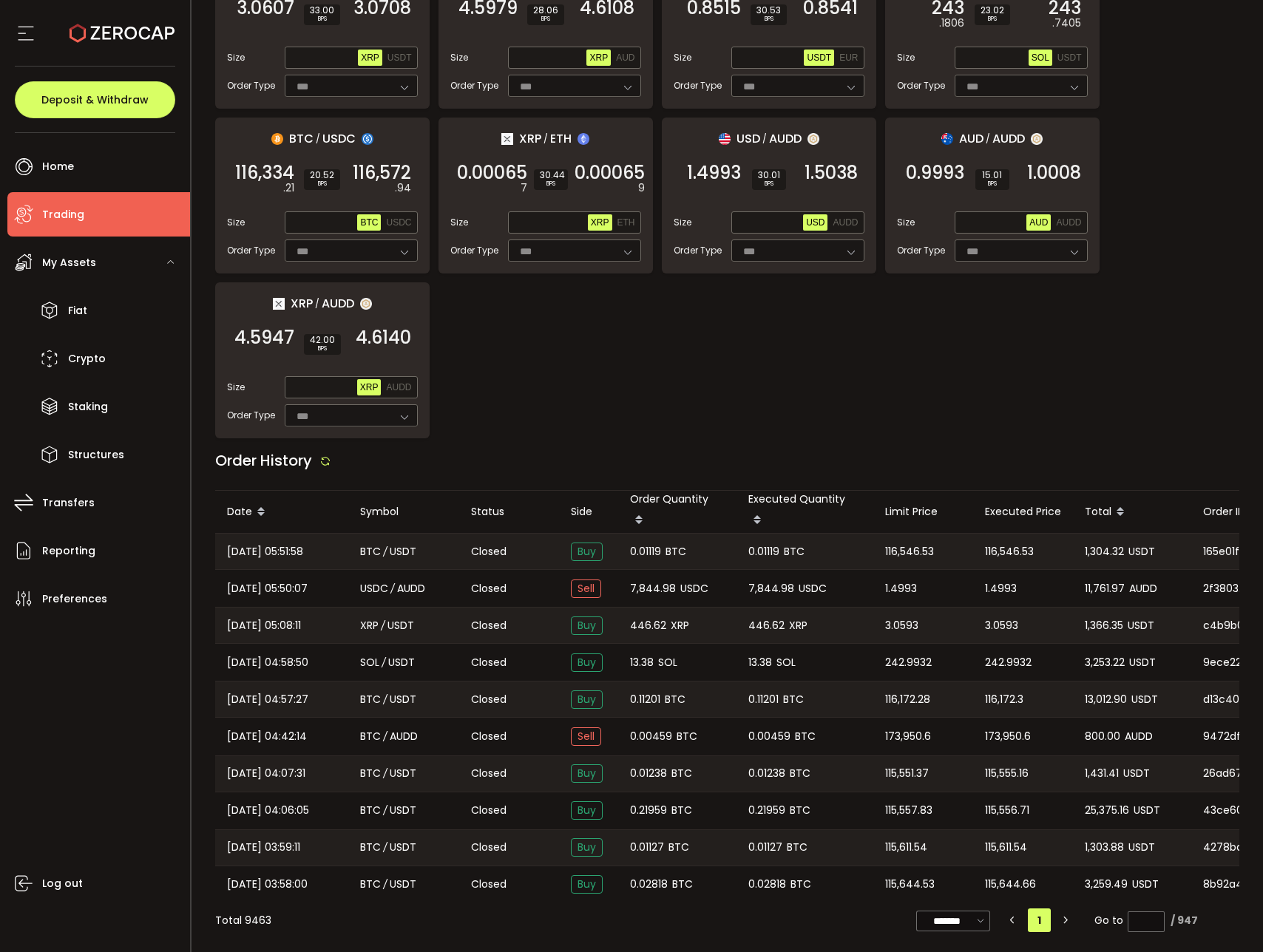
click at [755, 546] on span "0.01119" at bounding box center [763, 552] width 31 height 17
copy span "0.01119"
click at [1119, 544] on span "1,304.32" at bounding box center [1104, 552] width 40 height 17
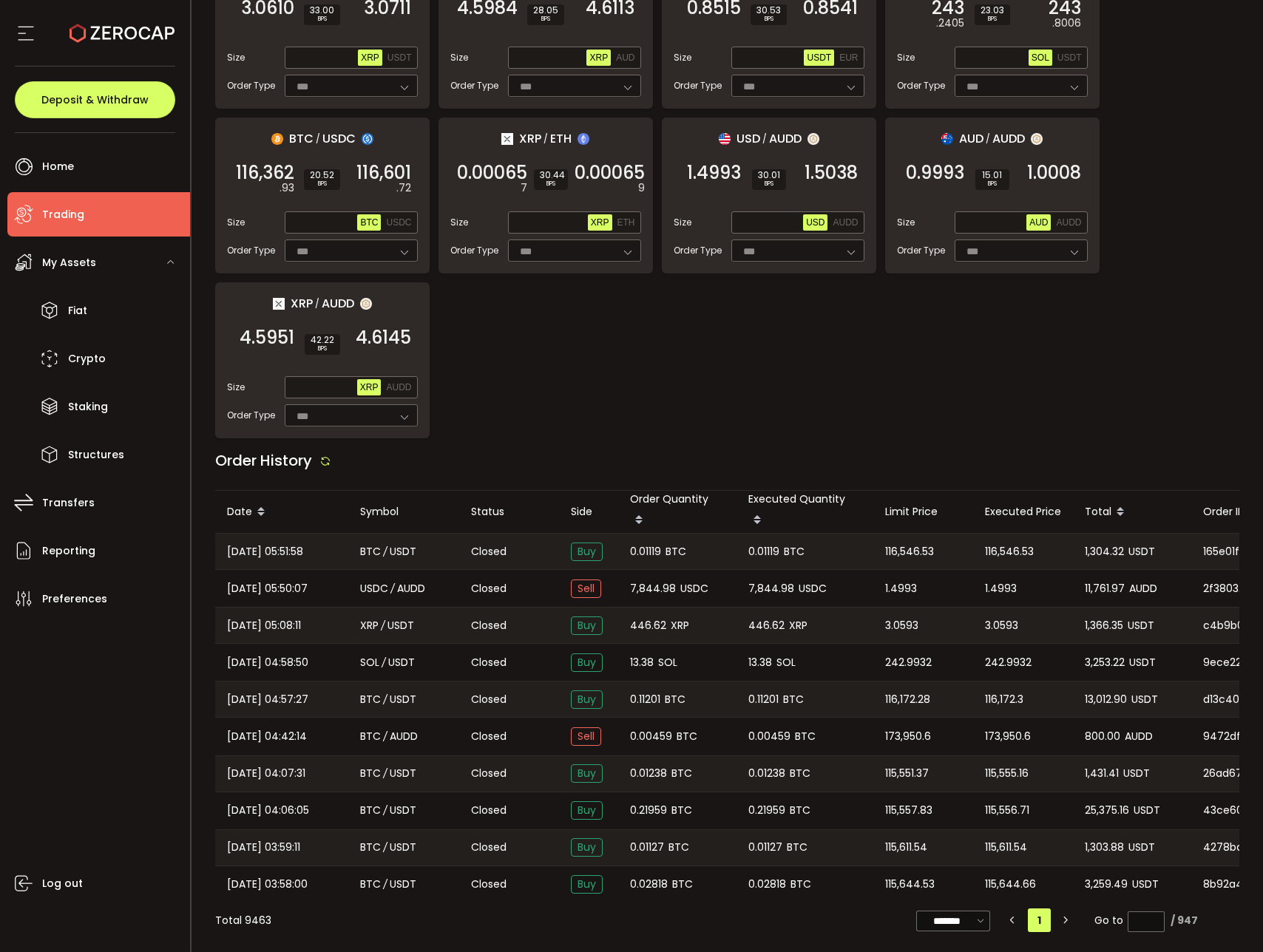
copy span "1,304.32"
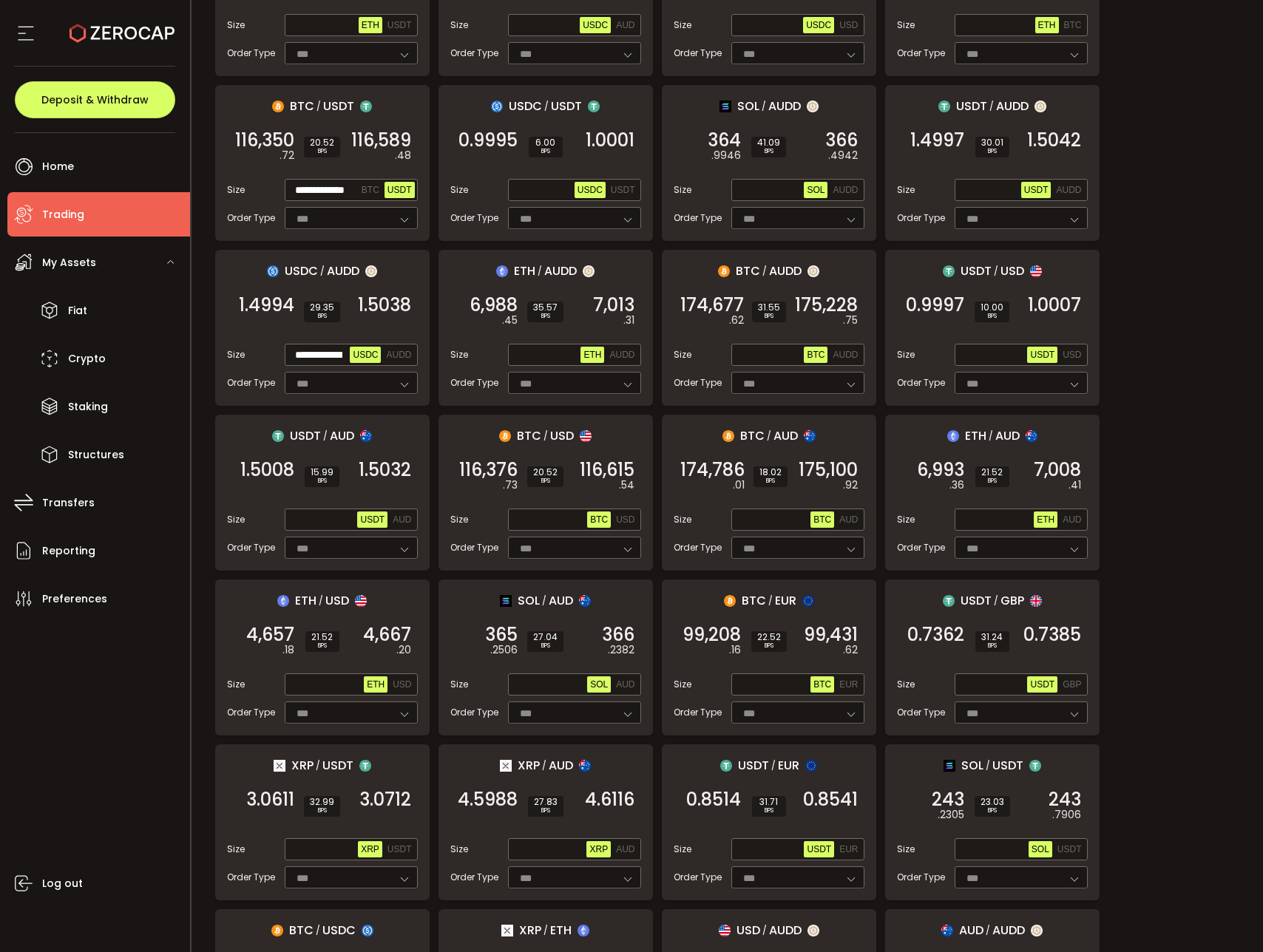
scroll to position [81, 0]
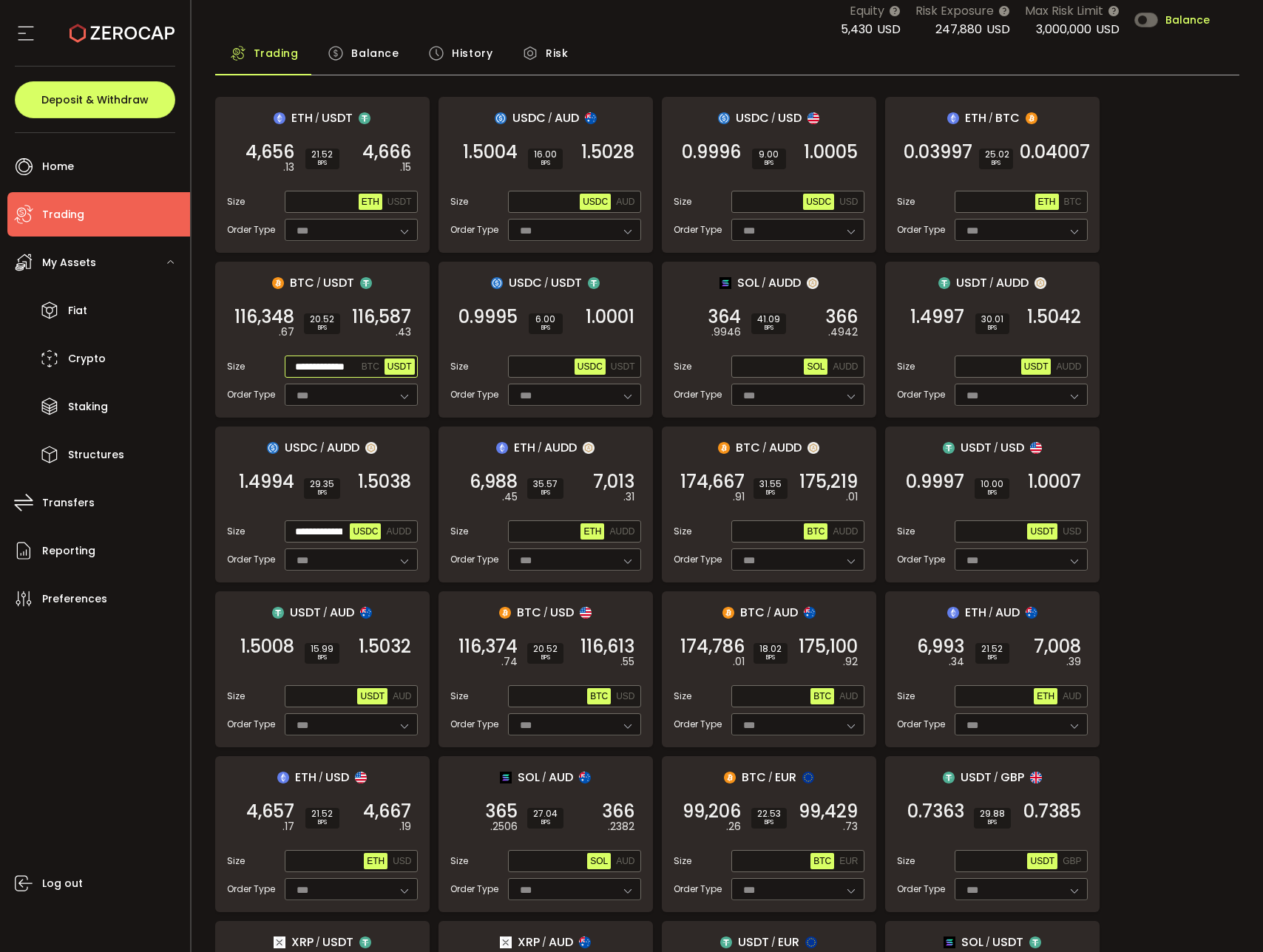
click at [324, 362] on input "**********" at bounding box center [323, 367] width 71 height 16
paste input "text"
click at [387, 331] on div "116,582 .07 BUY" at bounding box center [381, 324] width 74 height 41
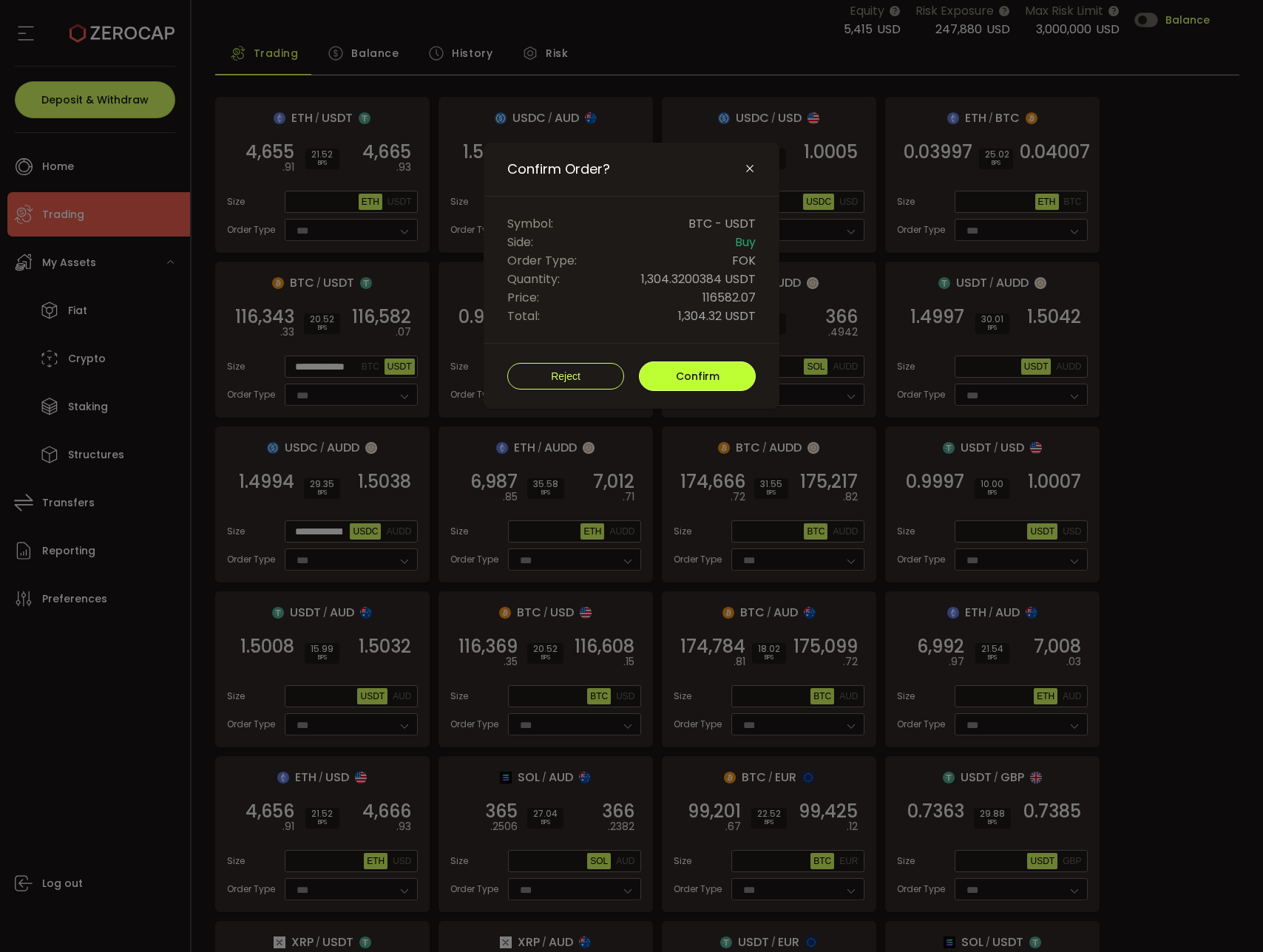
click at [695, 367] on button "Confirm" at bounding box center [697, 376] width 117 height 30
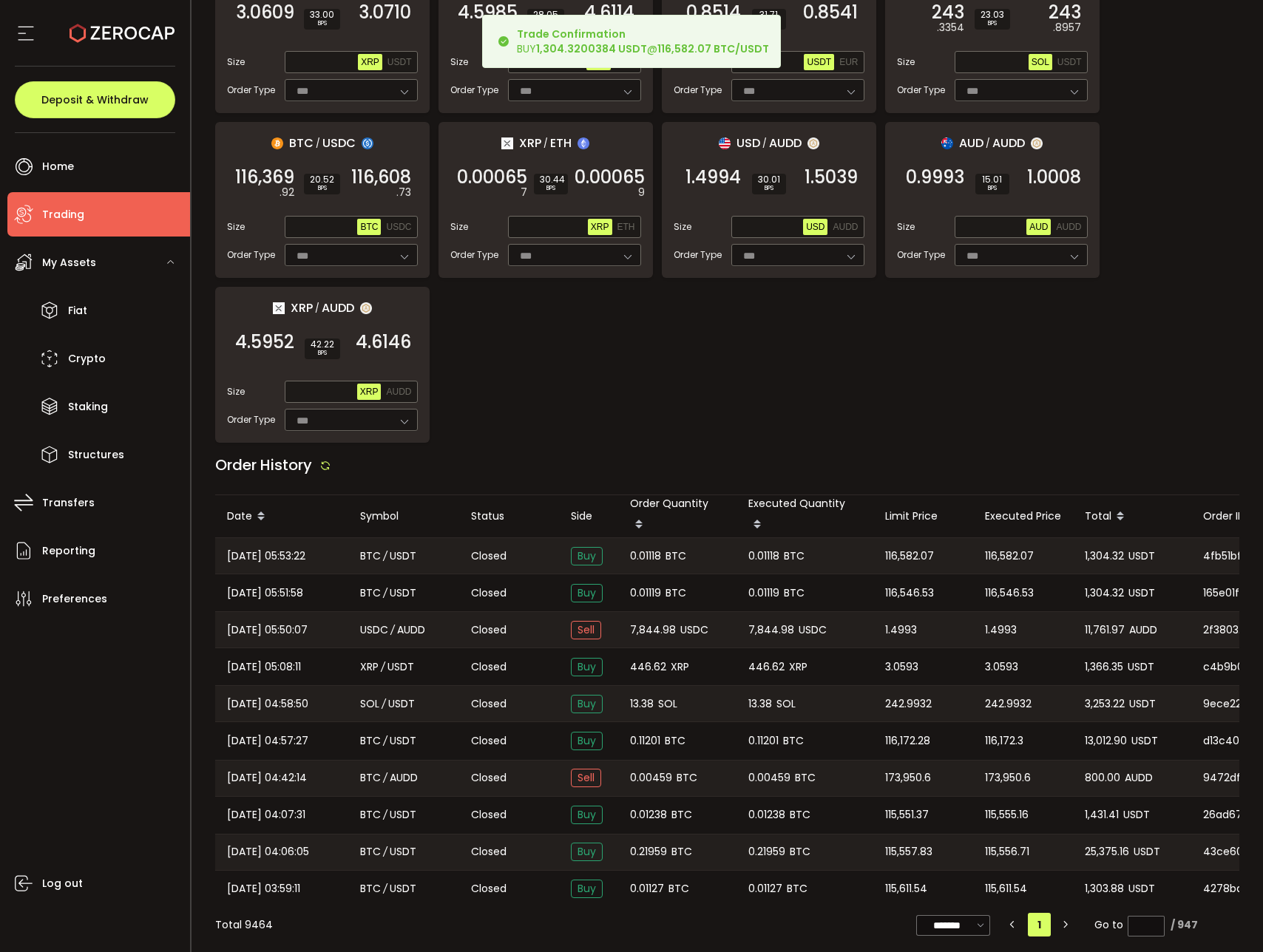
scroll to position [1049, 0]
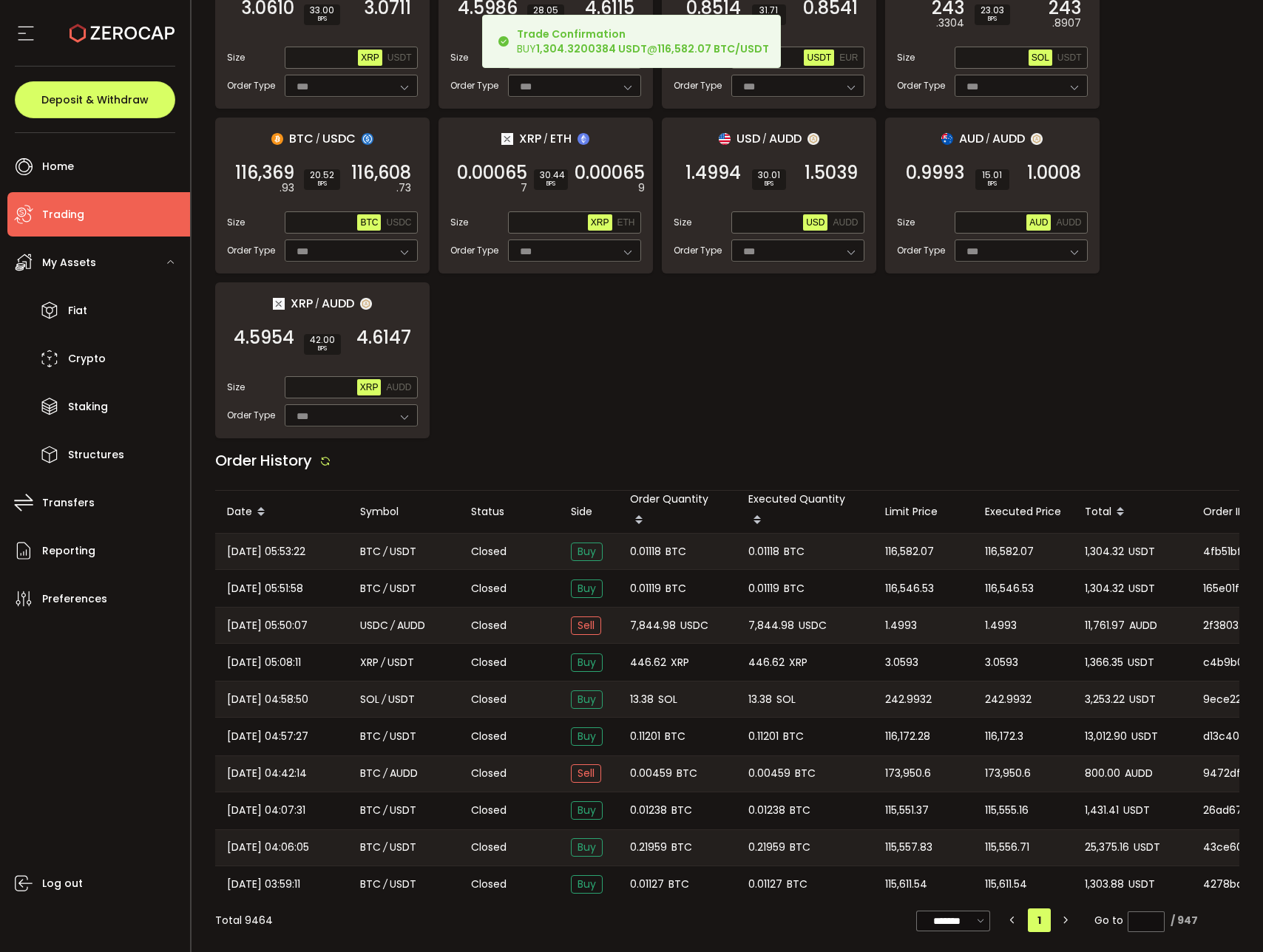
click at [637, 553] on span "0.01118" at bounding box center [646, 552] width 31 height 17
copy span "0.01118"
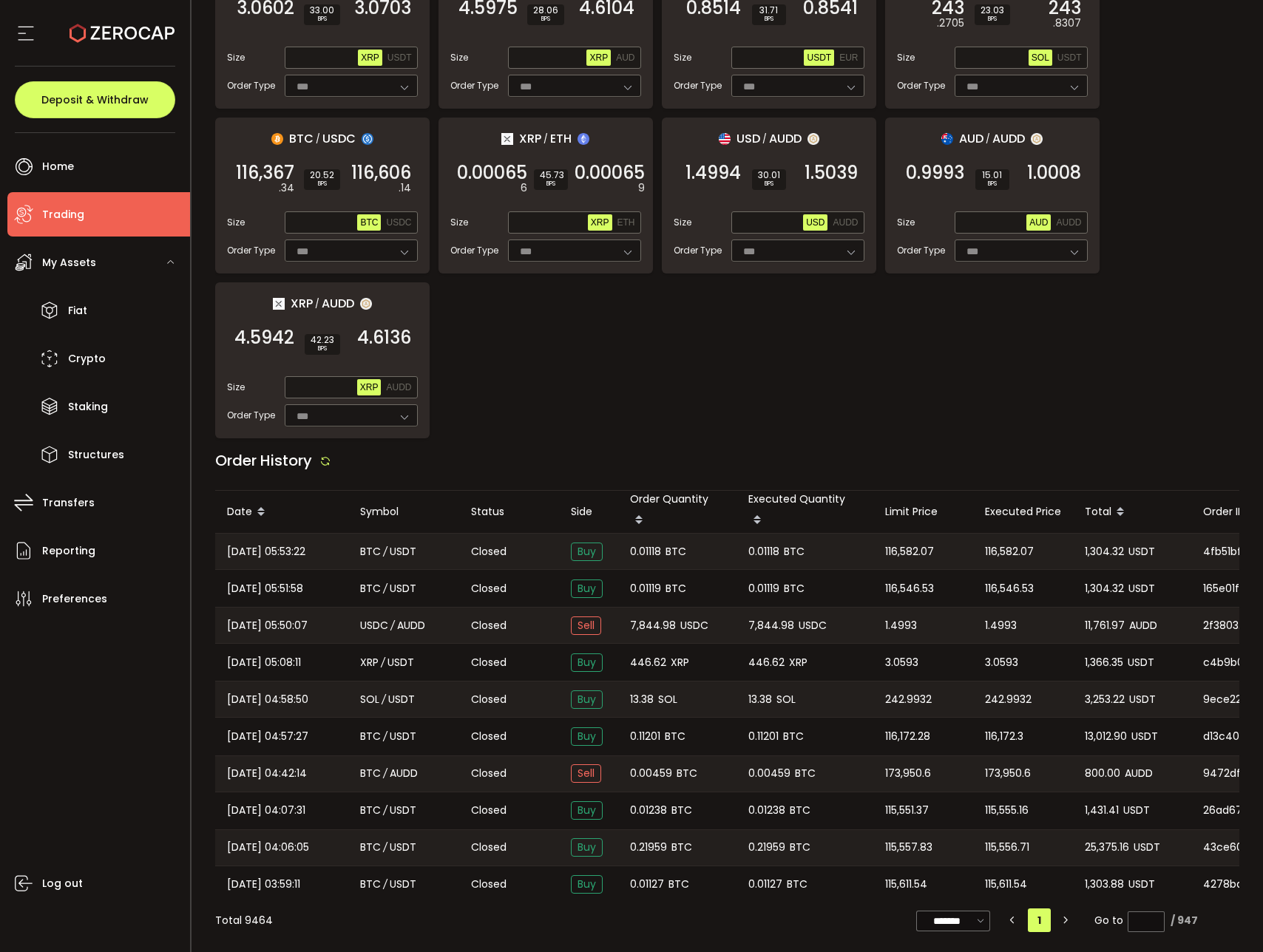
click at [776, 470] on div "Order History" at bounding box center [728, 464] width 1025 height 52
click at [1132, 548] on span "USDT" at bounding box center [1141, 552] width 27 height 17
click at [1119, 548] on span "1,304.32" at bounding box center [1104, 552] width 40 height 17
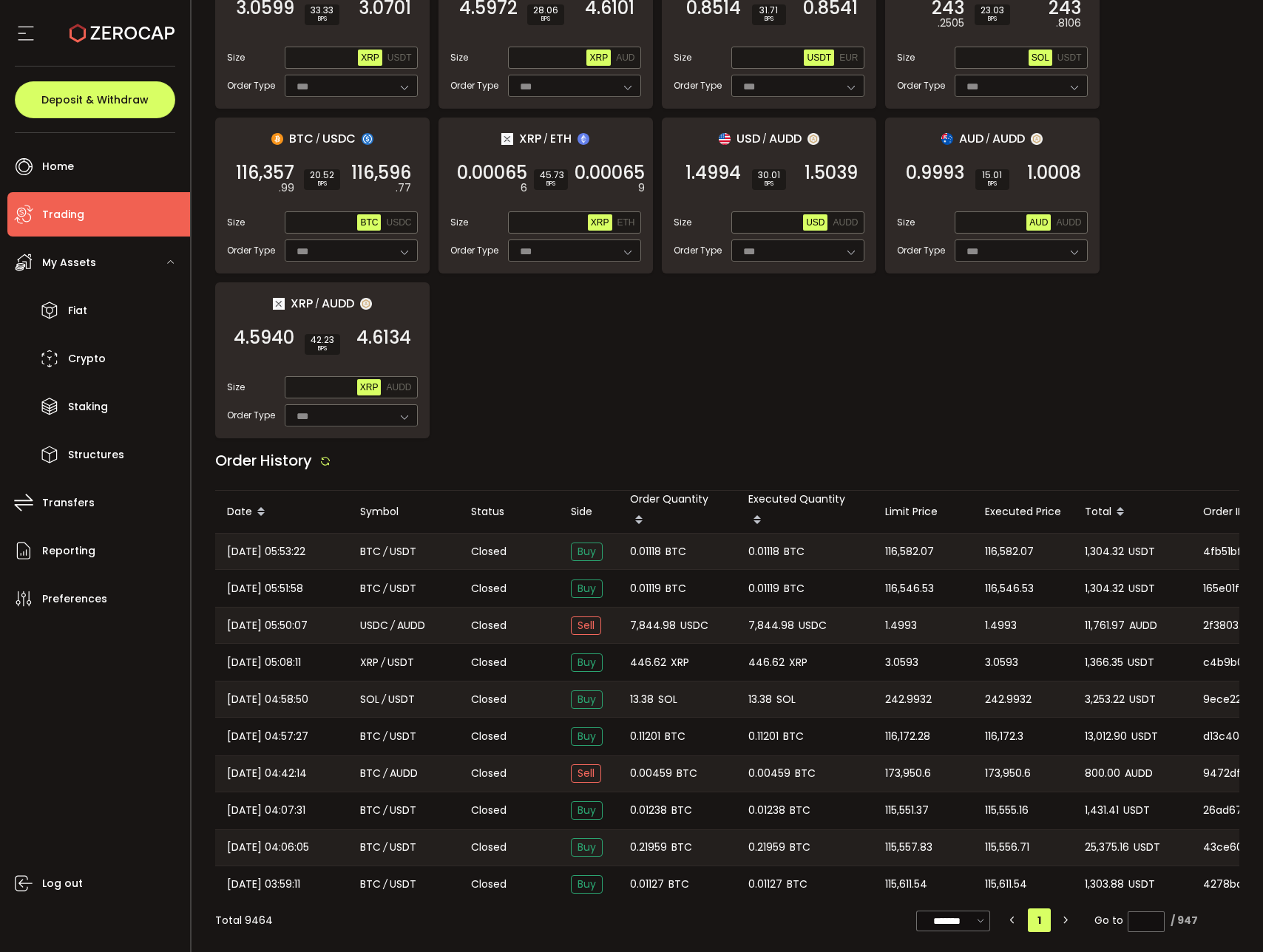
copy span "1,304.32"
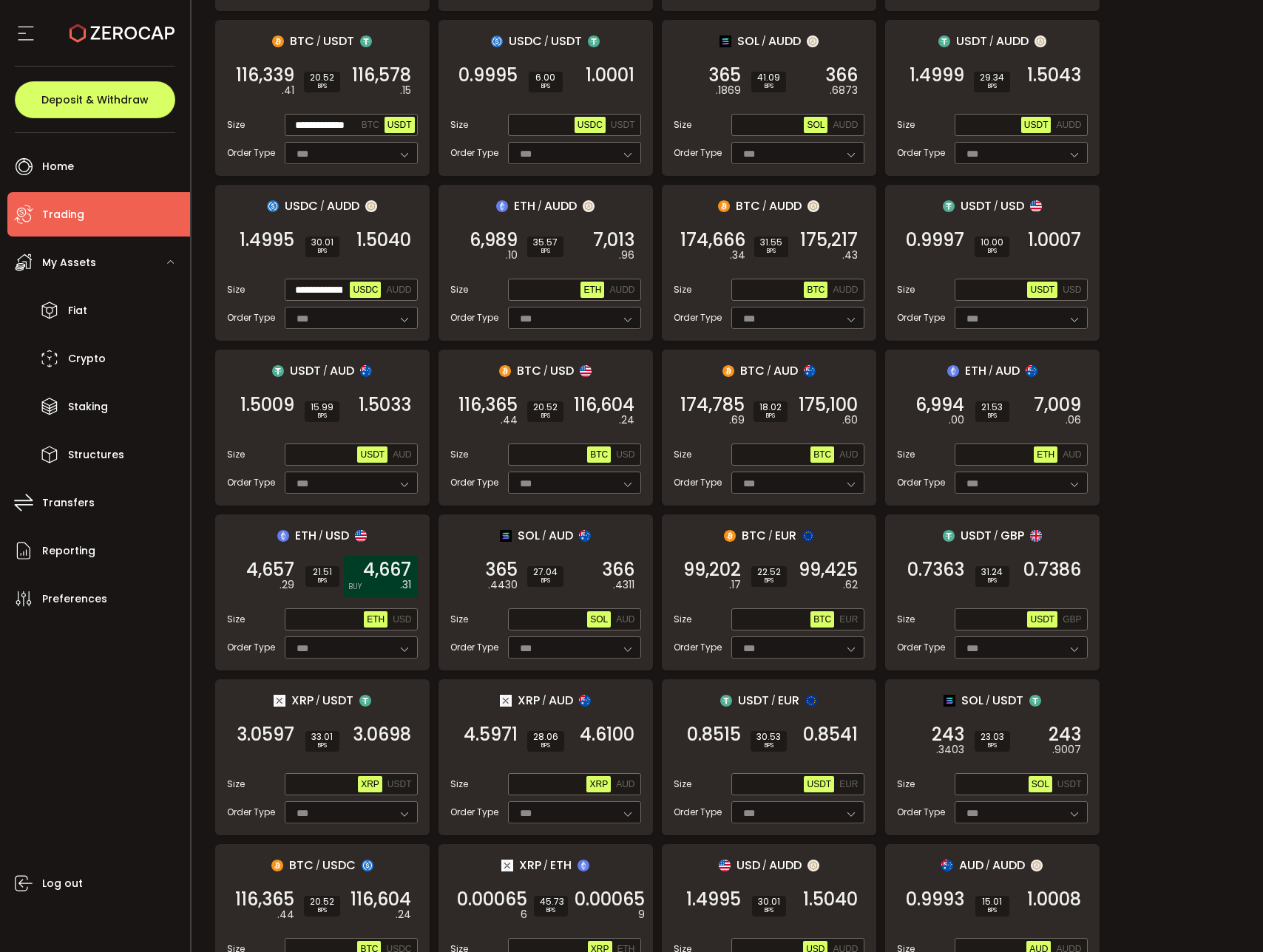
scroll to position [218, 0]
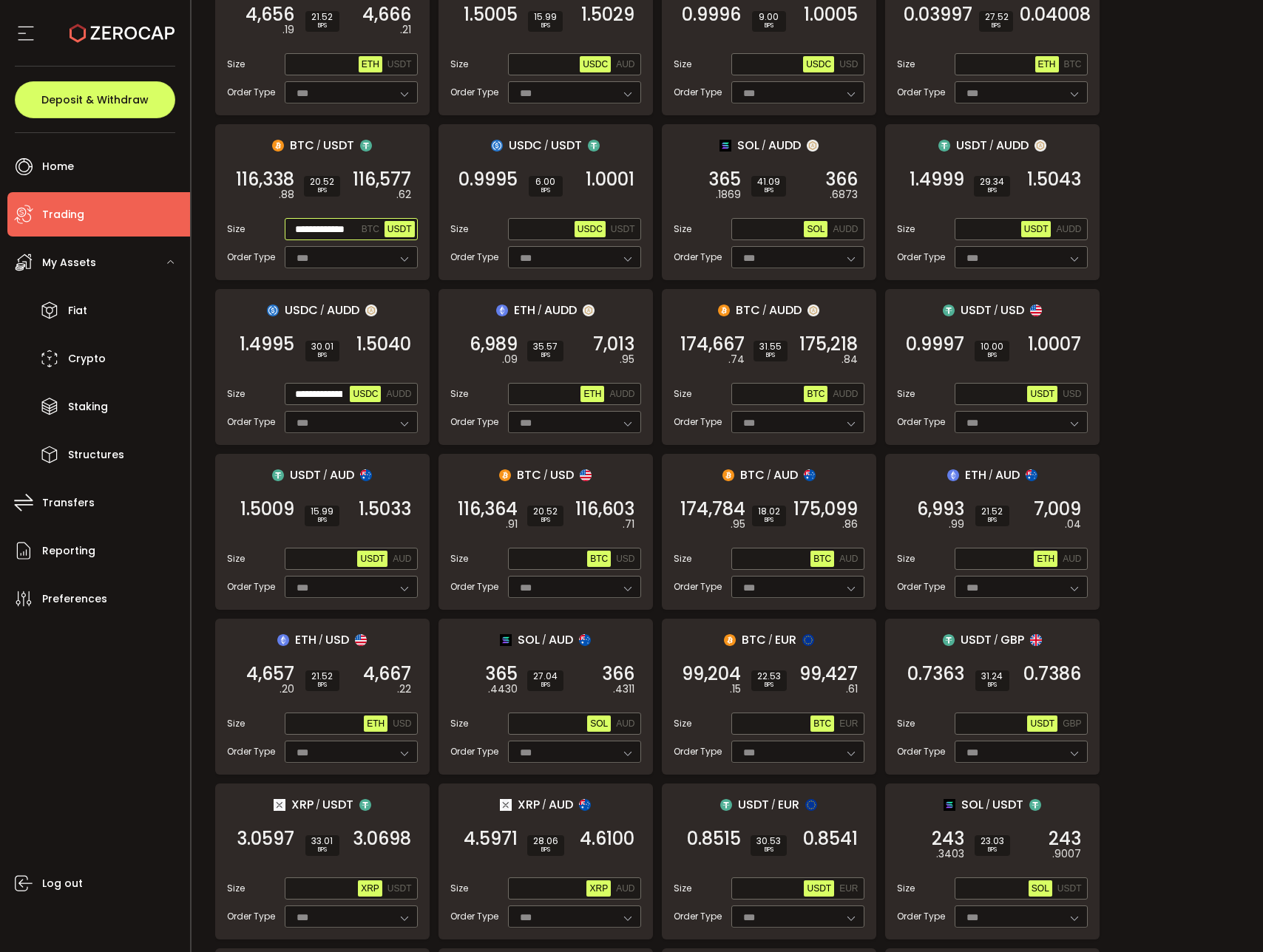
click at [313, 231] on input "**********" at bounding box center [323, 230] width 71 height 16
paste input "*"
type input "**********"
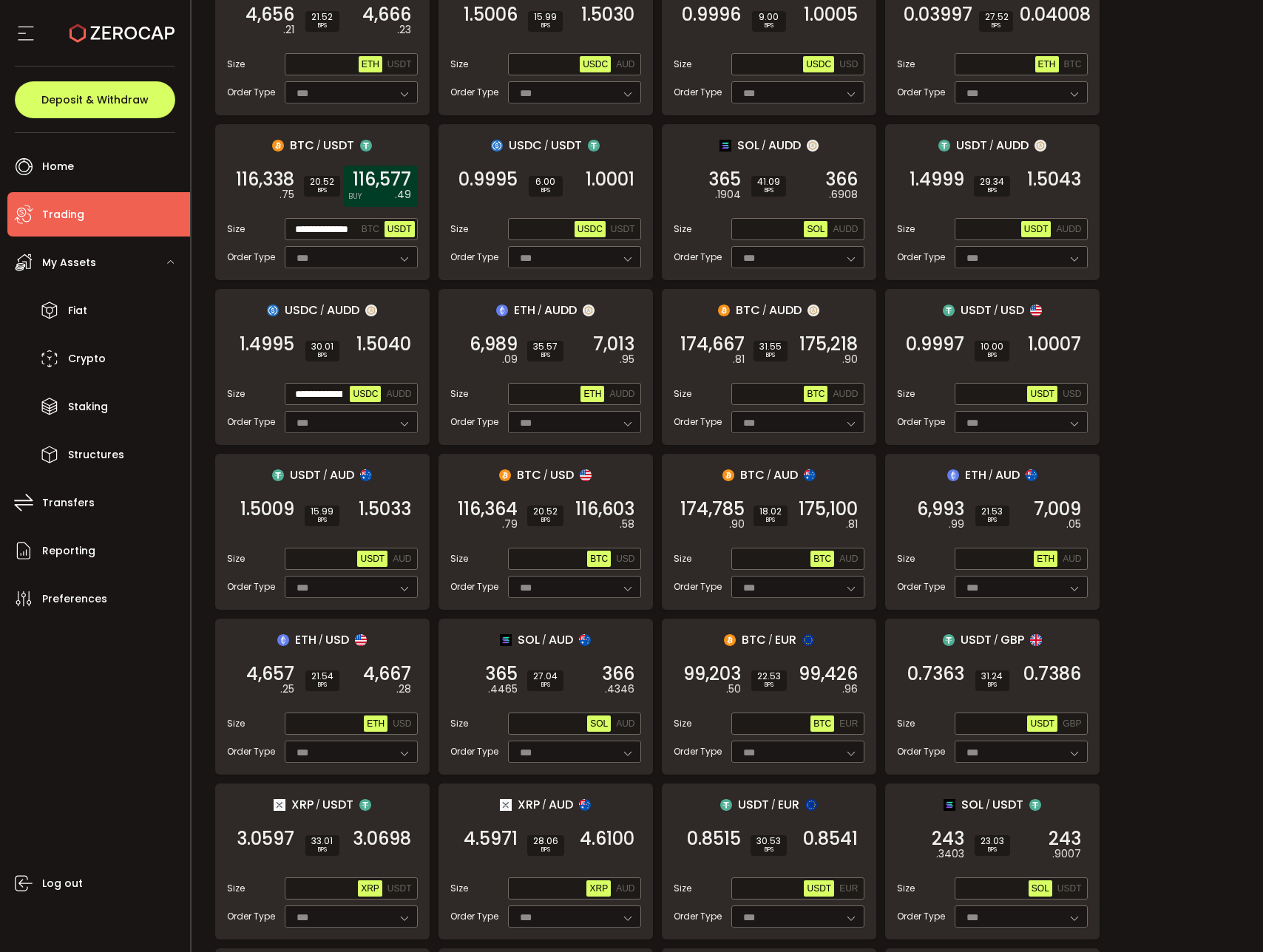
scroll to position [0, 0]
click at [384, 187] on span "116,577" at bounding box center [382, 180] width 58 height 15
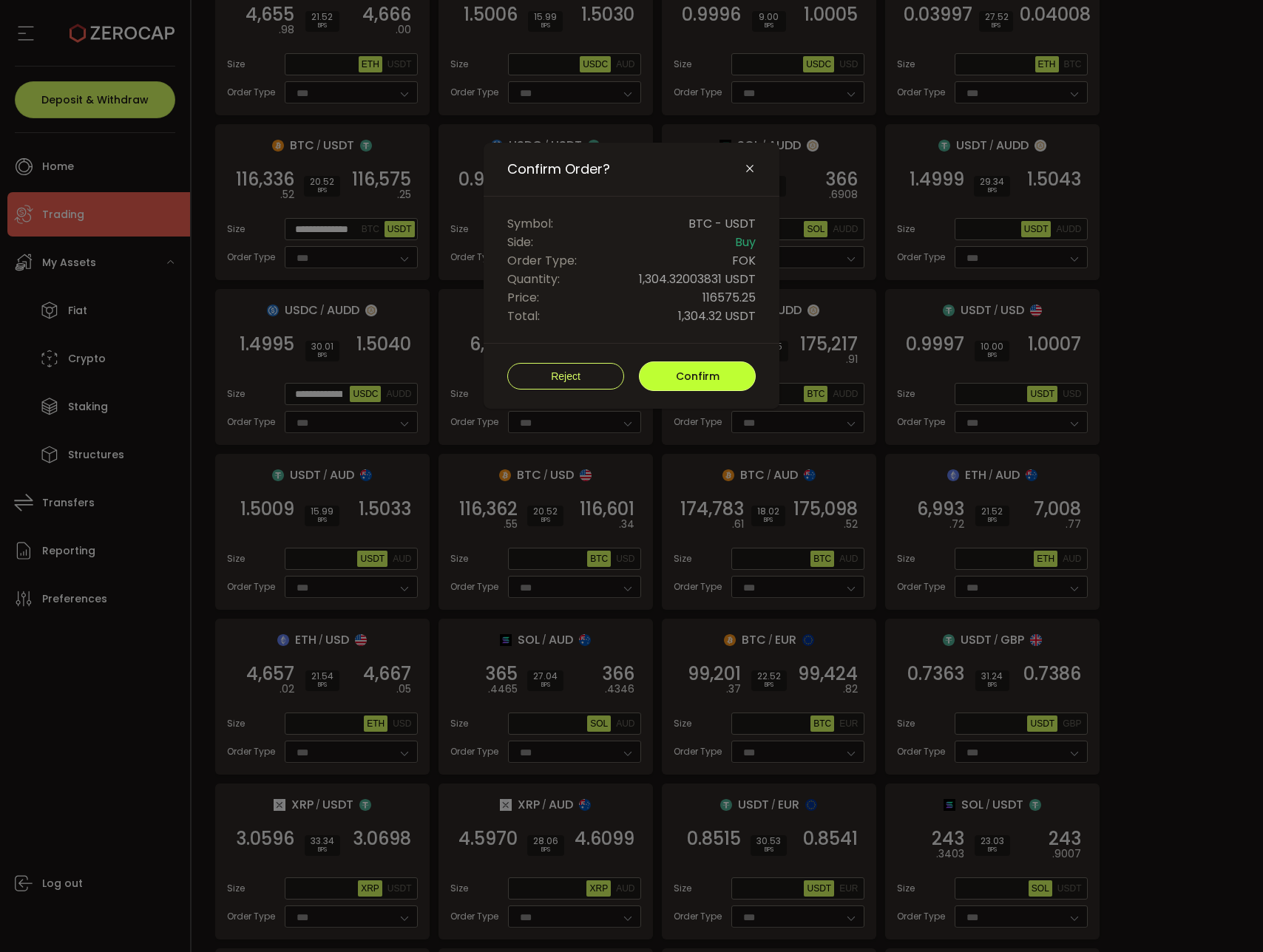
click at [668, 370] on button "Confirm" at bounding box center [697, 376] width 117 height 30
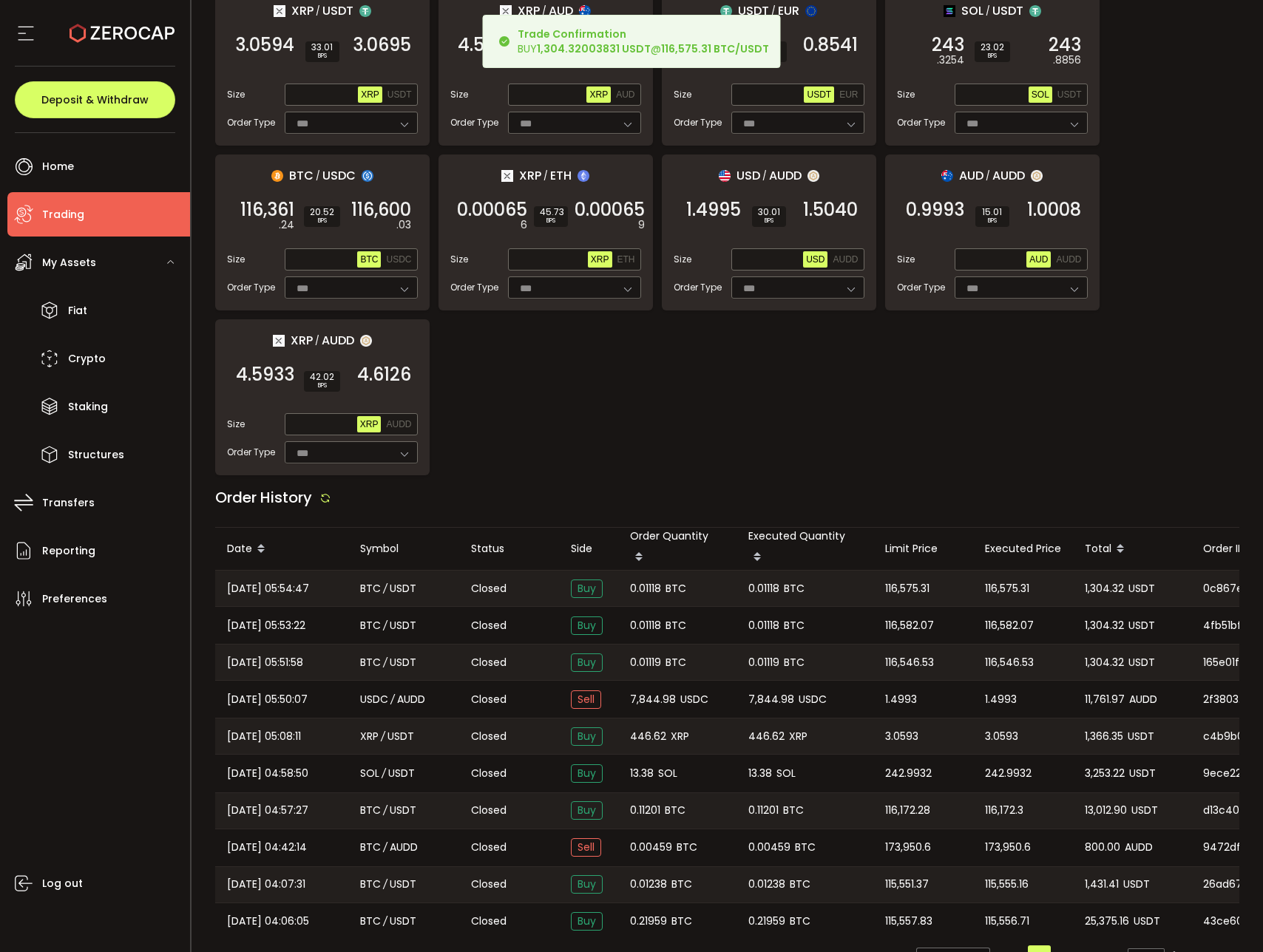
scroll to position [1049, 0]
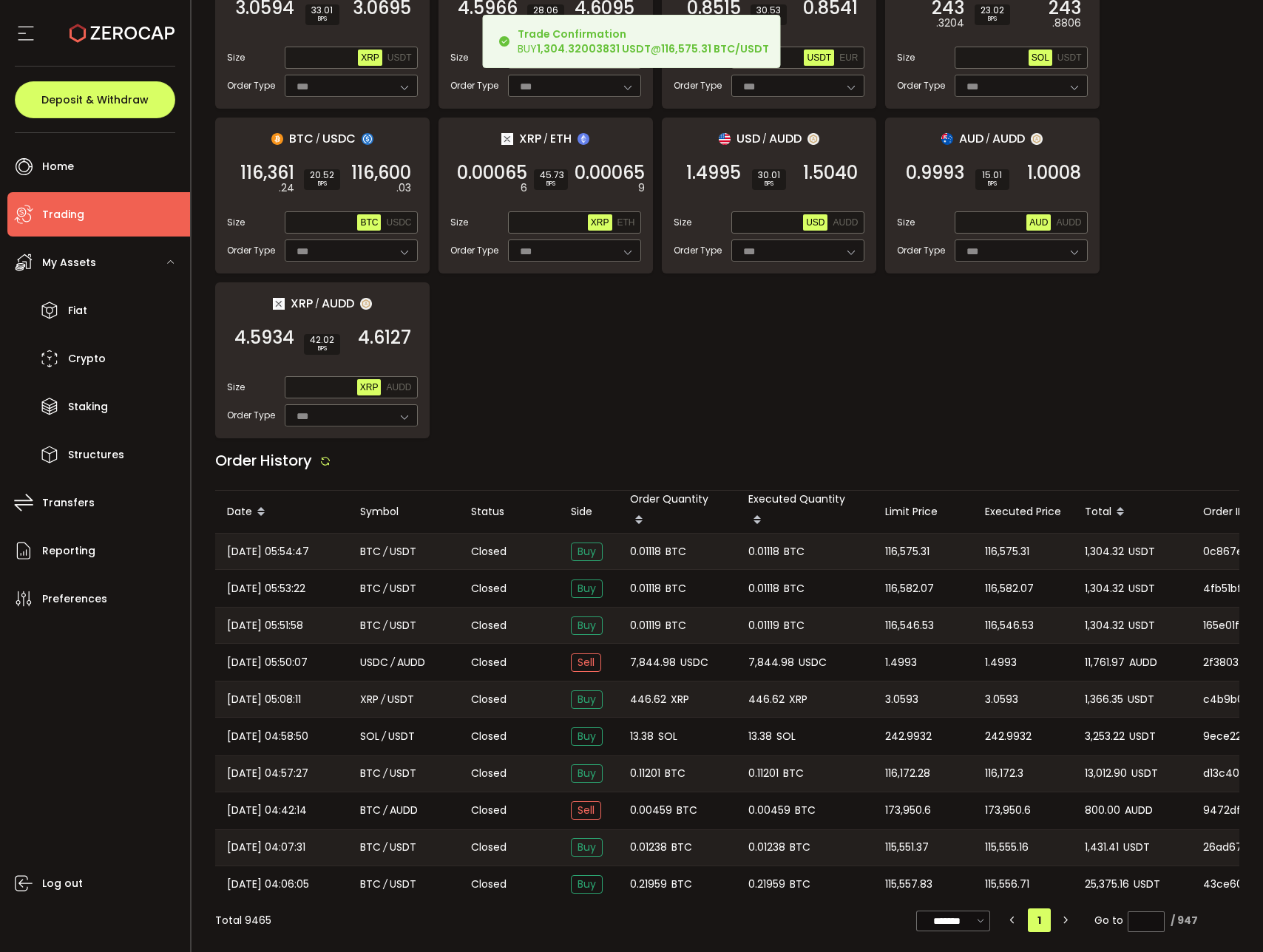
click at [781, 553] on div "0.01118 BTC" at bounding box center [805, 552] width 137 height 35
click at [773, 549] on span "0.01118" at bounding box center [763, 552] width 31 height 17
click at [772, 549] on span "0.01118" at bounding box center [763, 552] width 31 height 17
copy span "0.01118"
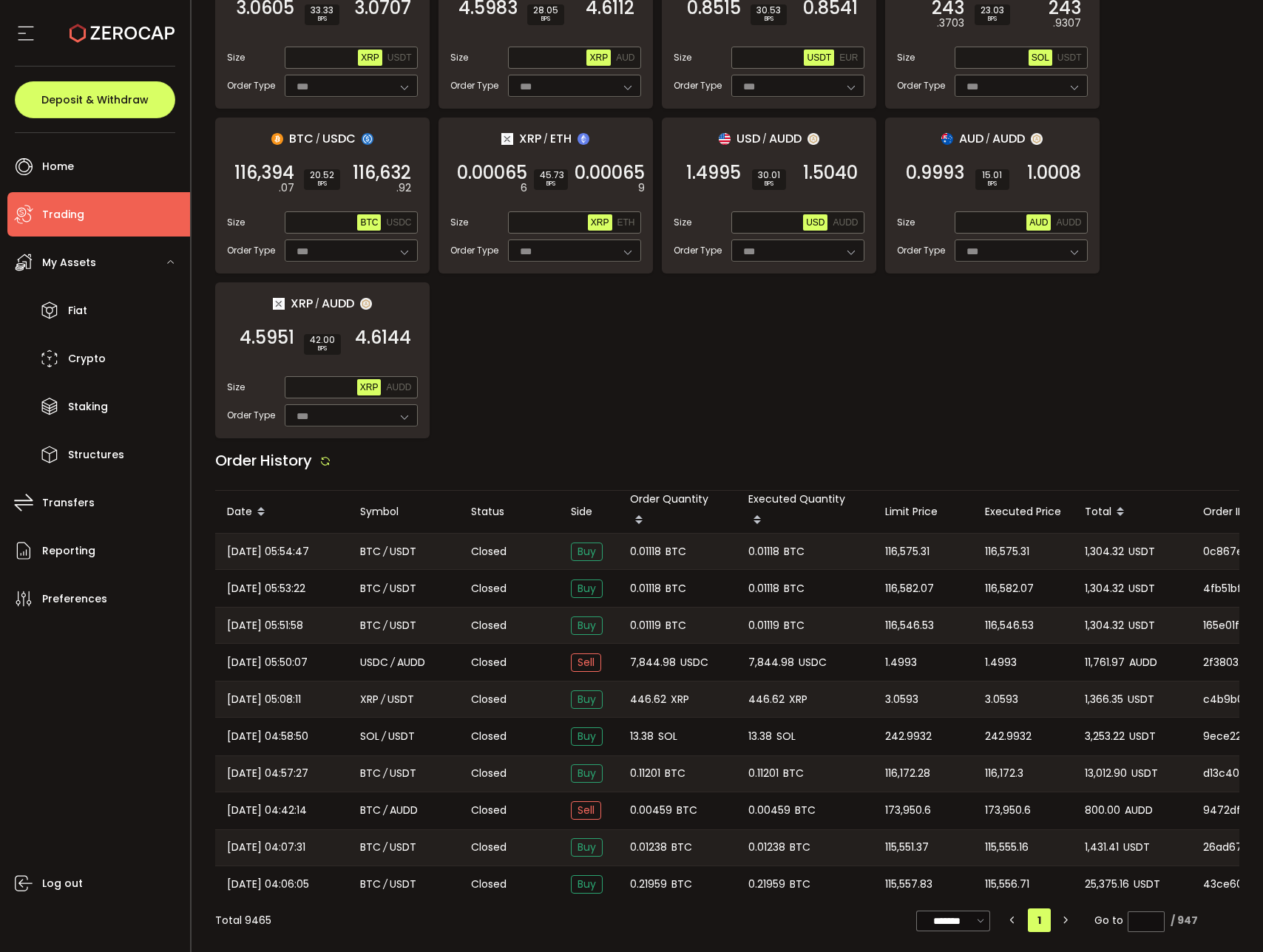
click at [1093, 544] on span "1,304.32" at bounding box center [1104, 552] width 40 height 17
copy span "1,304.32"
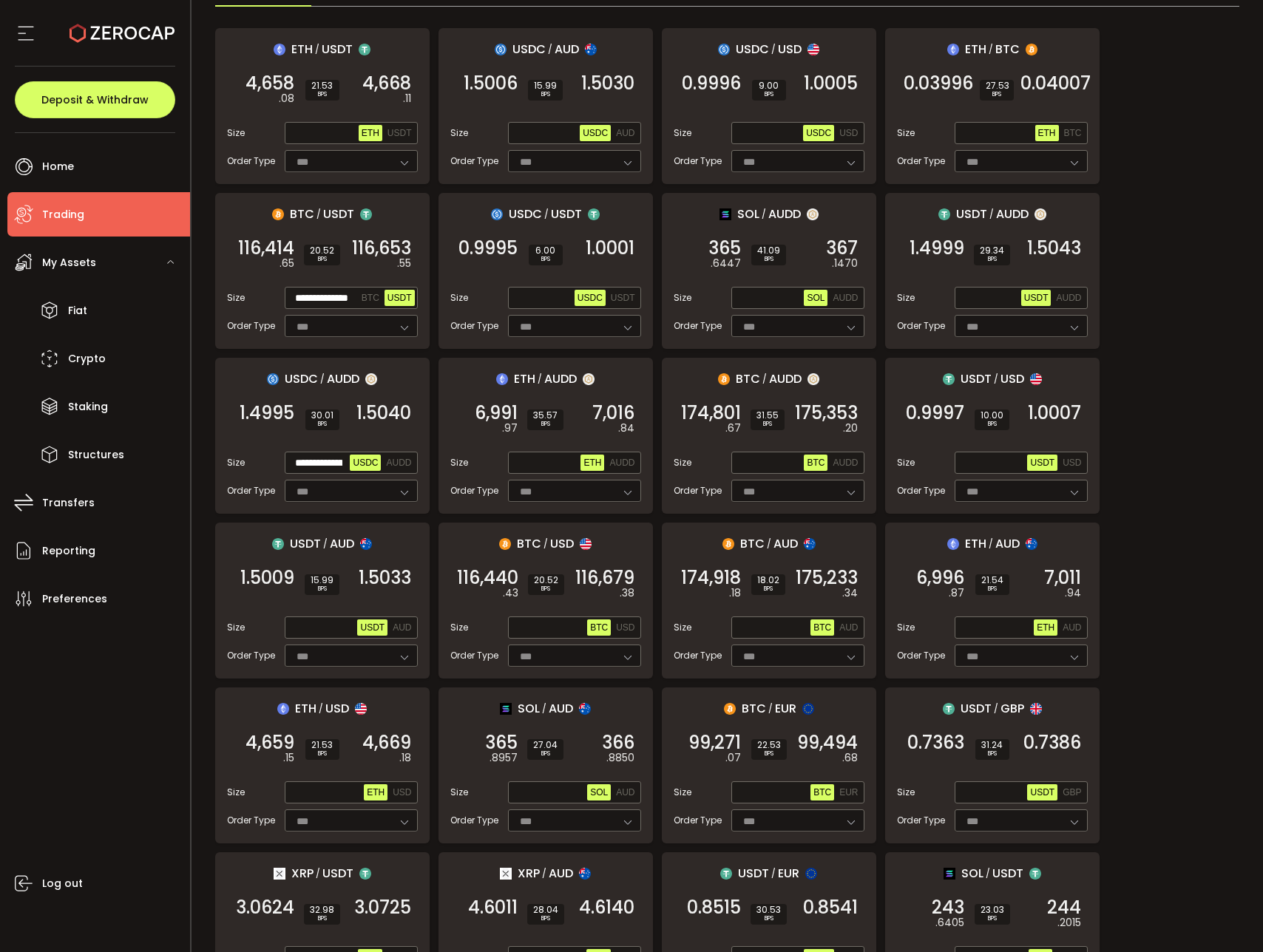
scroll to position [146, 0]
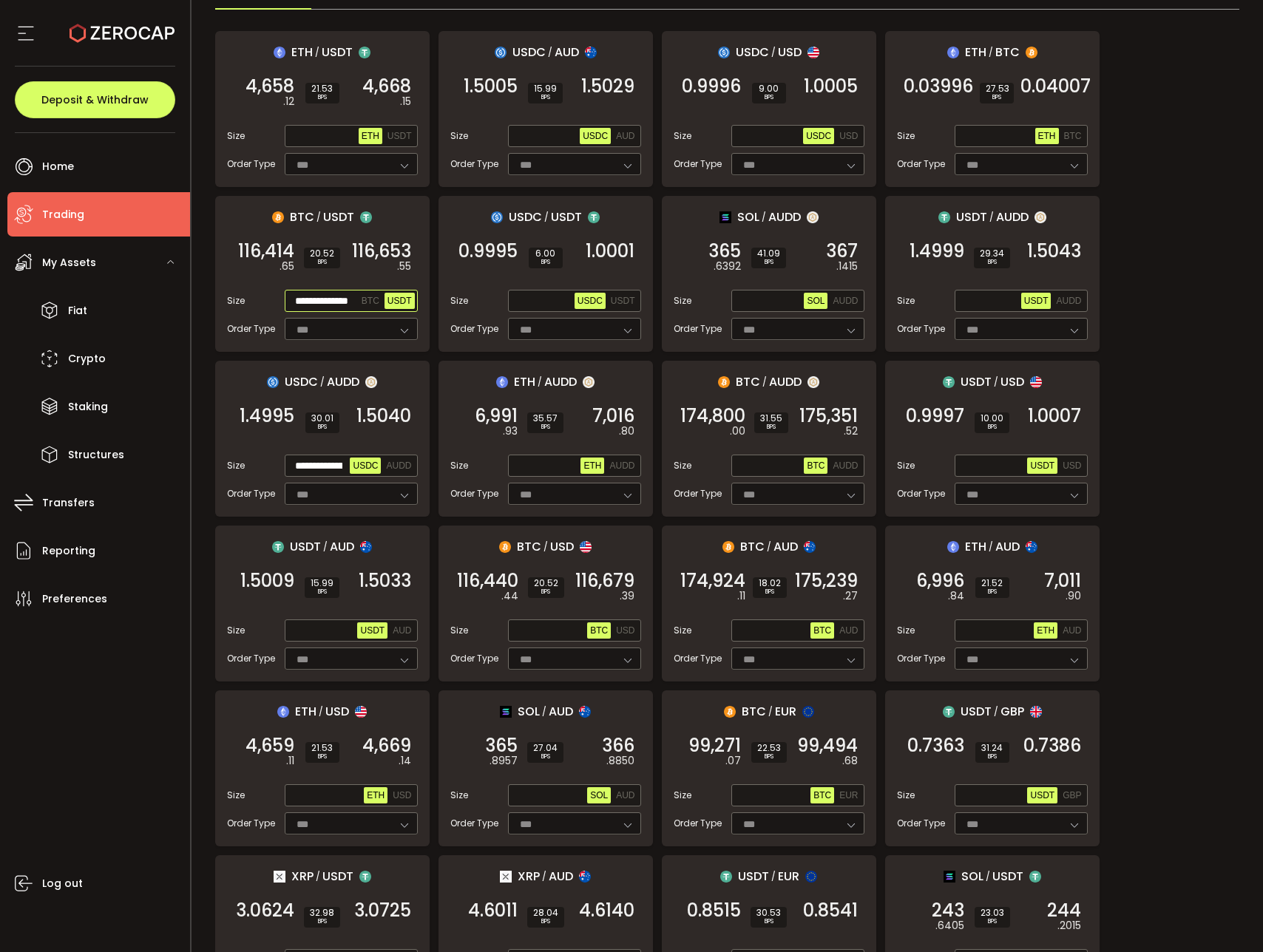
click at [316, 300] on input "**********" at bounding box center [323, 302] width 71 height 16
paste input "**********"
click at [399, 254] on span "116,653" at bounding box center [381, 251] width 59 height 15
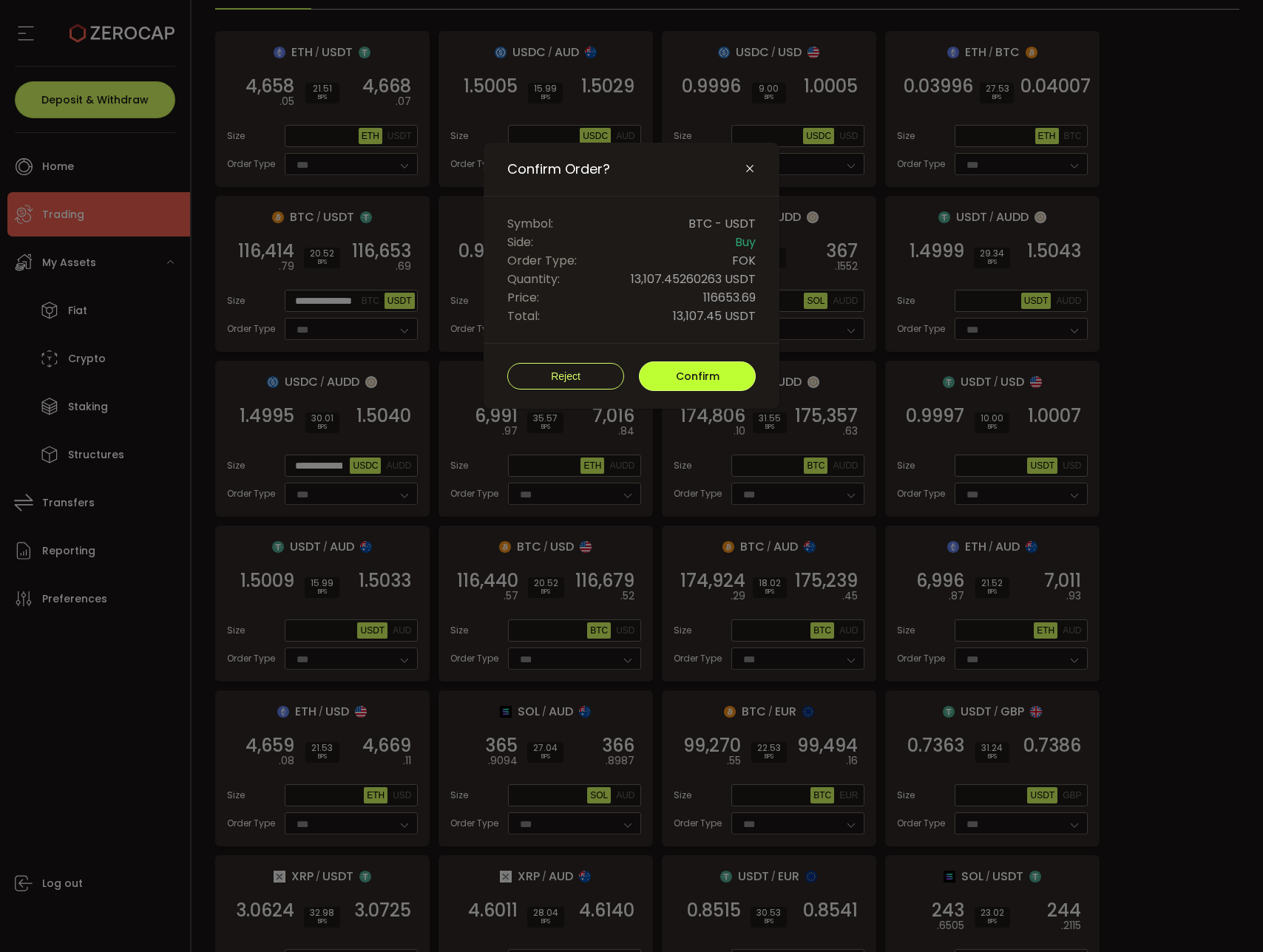
click at [660, 386] on button "Confirm" at bounding box center [697, 376] width 117 height 30
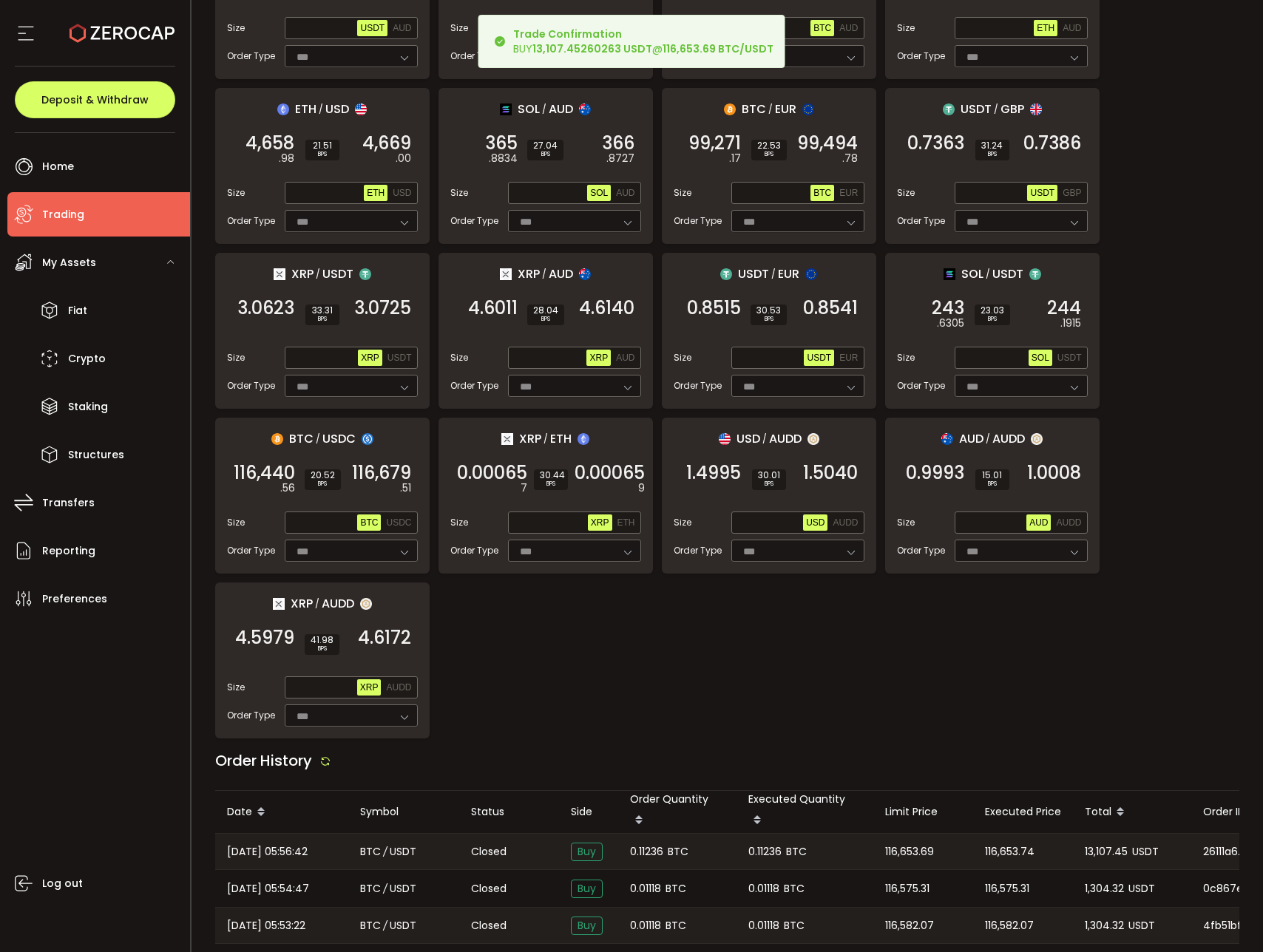
scroll to position [1019, 0]
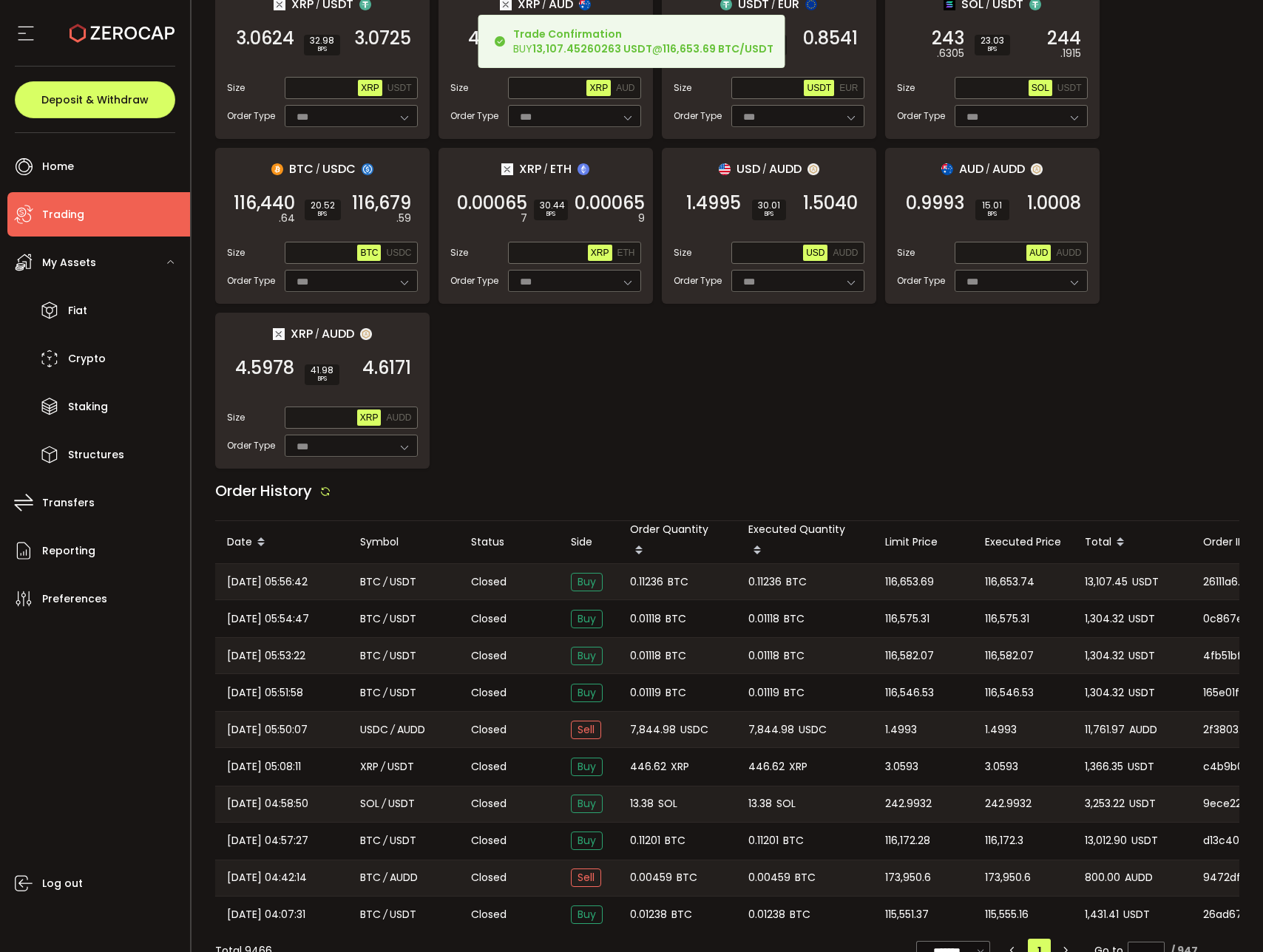
click at [655, 574] on span "0.11236" at bounding box center [646, 582] width 33 height 17
copy span "0.11236"
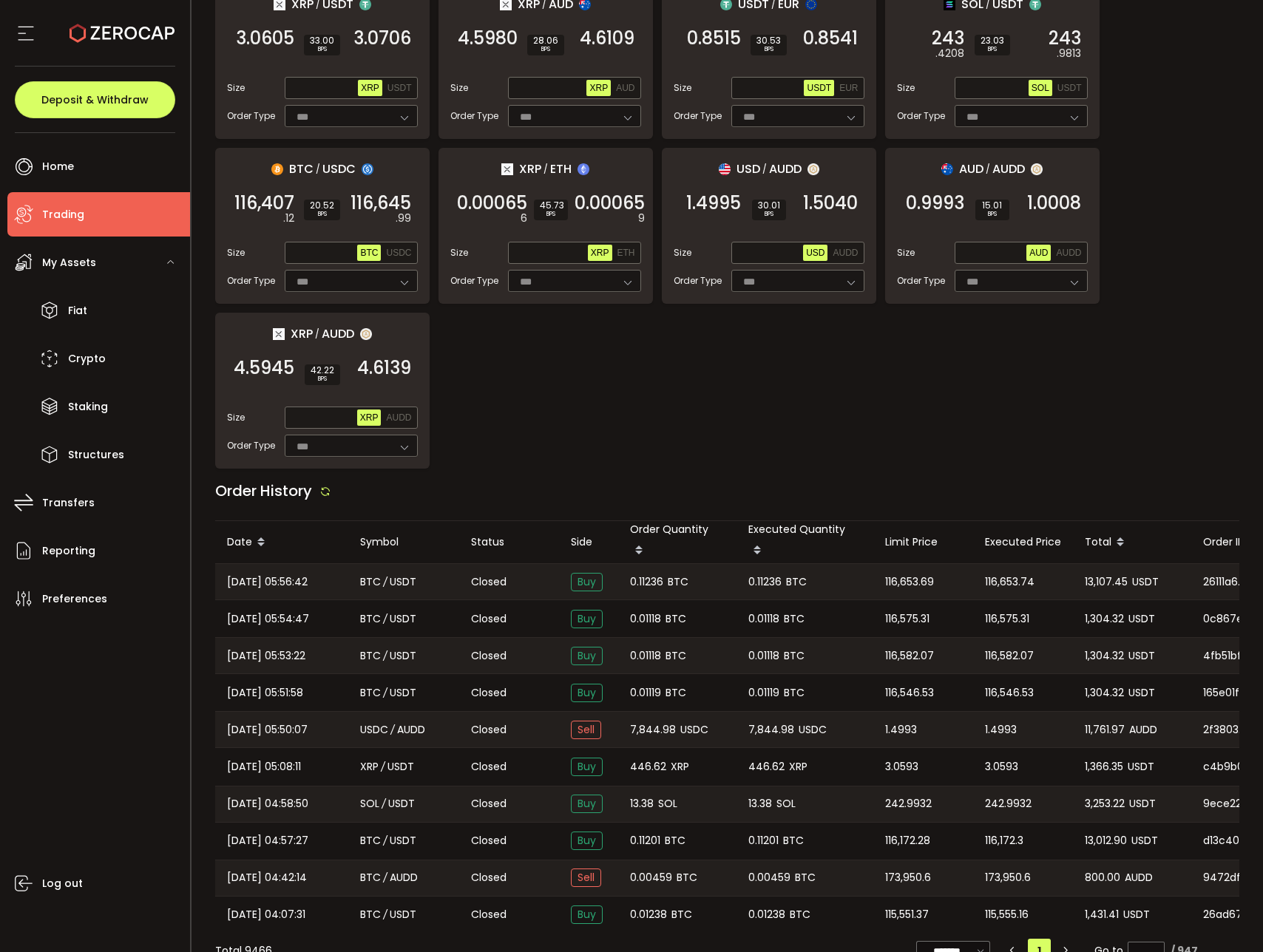
click at [1091, 574] on span "13,107.45" at bounding box center [1106, 582] width 43 height 17
copy span "13,107.45"
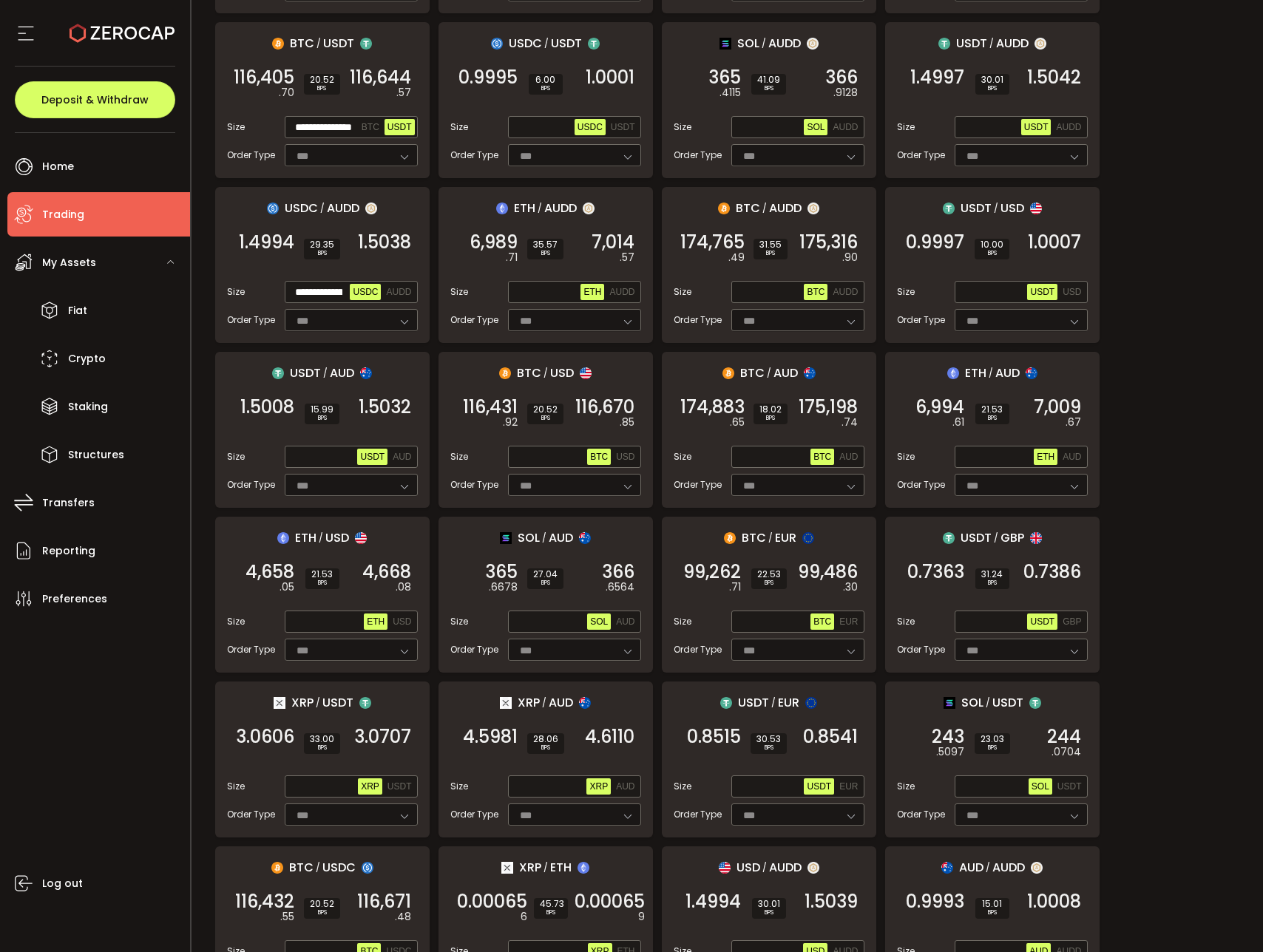
scroll to position [207, 0]
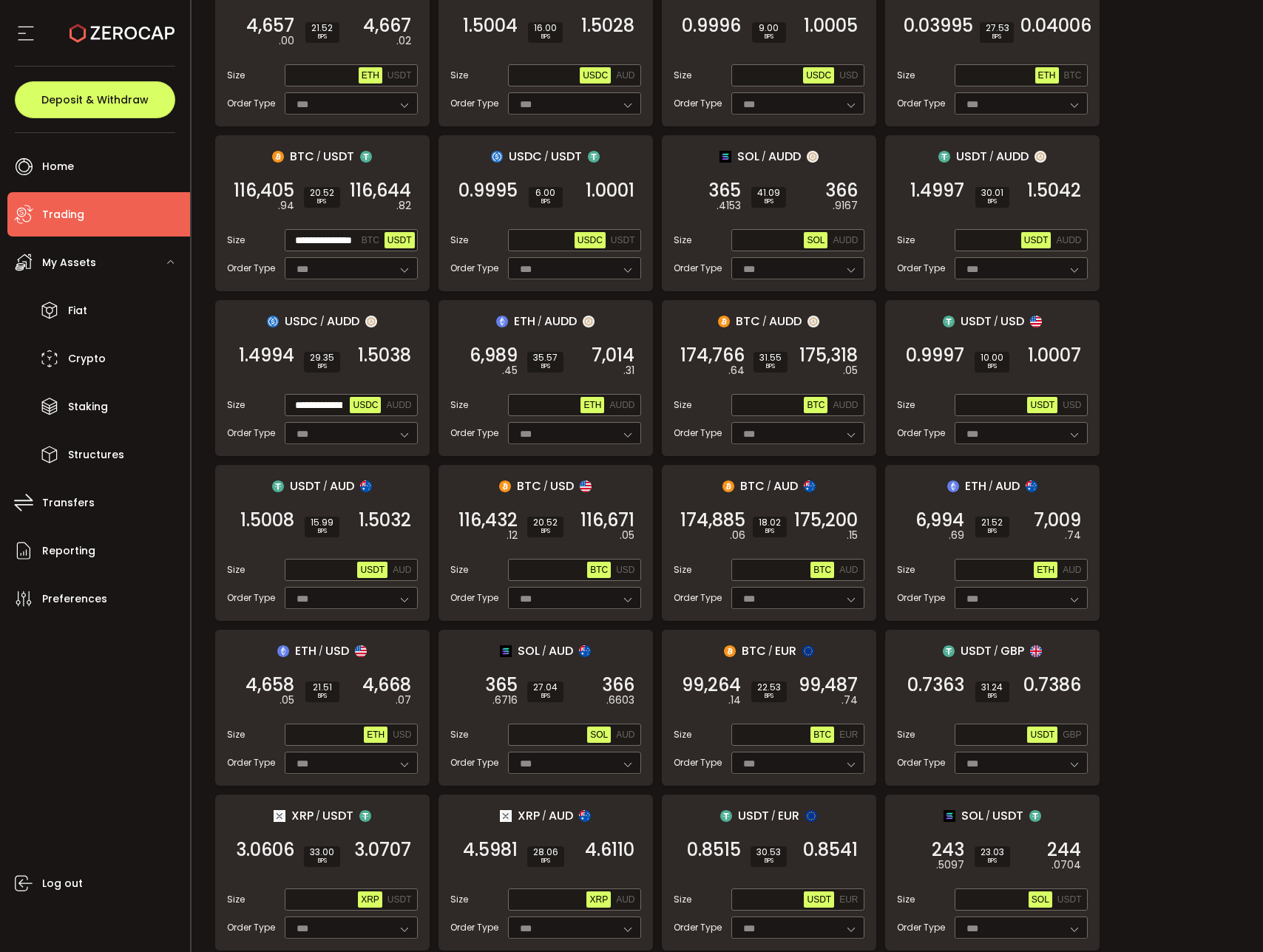
click at [330, 249] on div "**********" at bounding box center [351, 240] width 133 height 22
click at [325, 244] on input "**********" at bounding box center [323, 241] width 71 height 16
paste input "text"
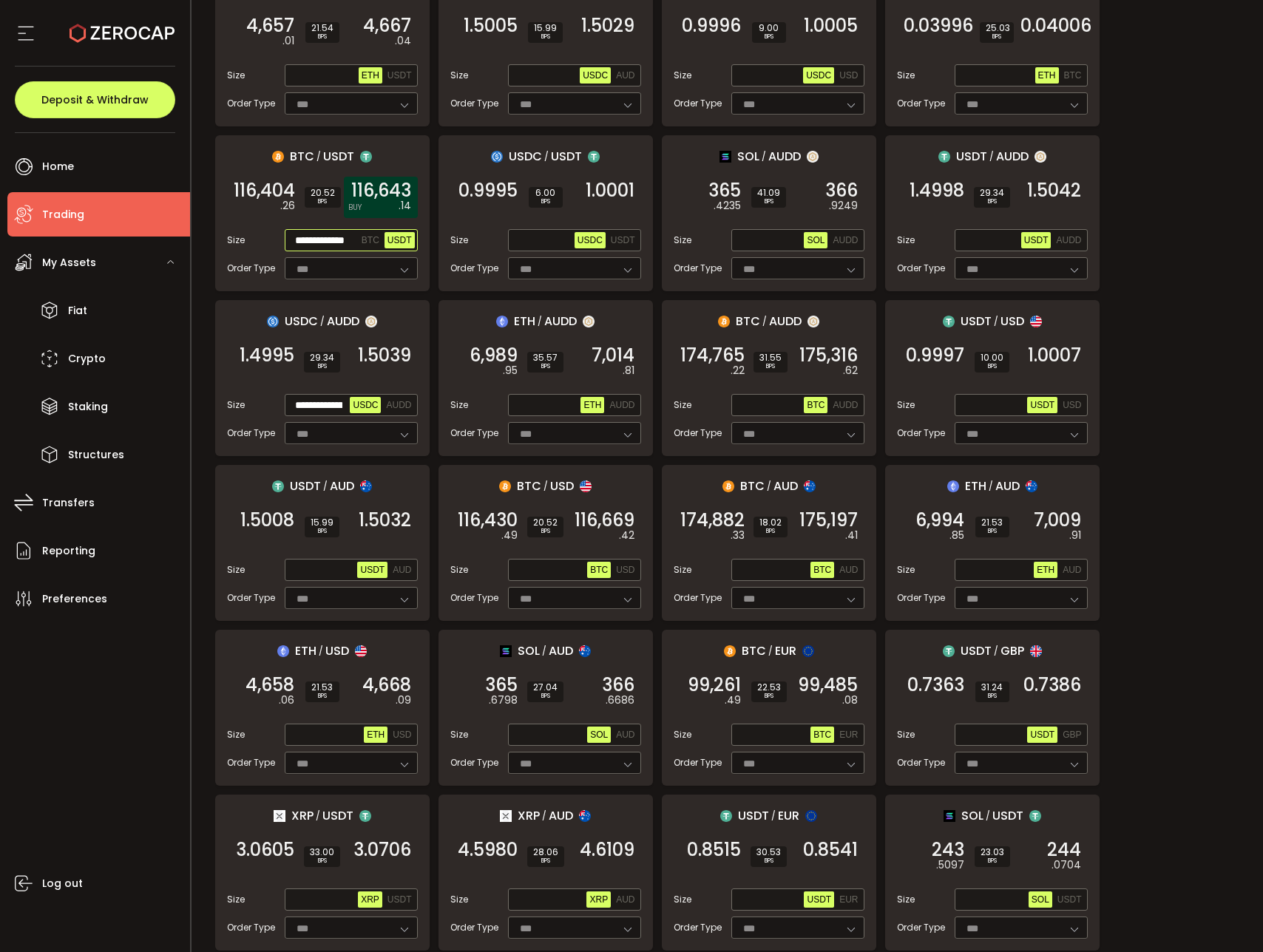
type input "**********"
click at [395, 191] on span "116,643" at bounding box center [381, 190] width 60 height 15
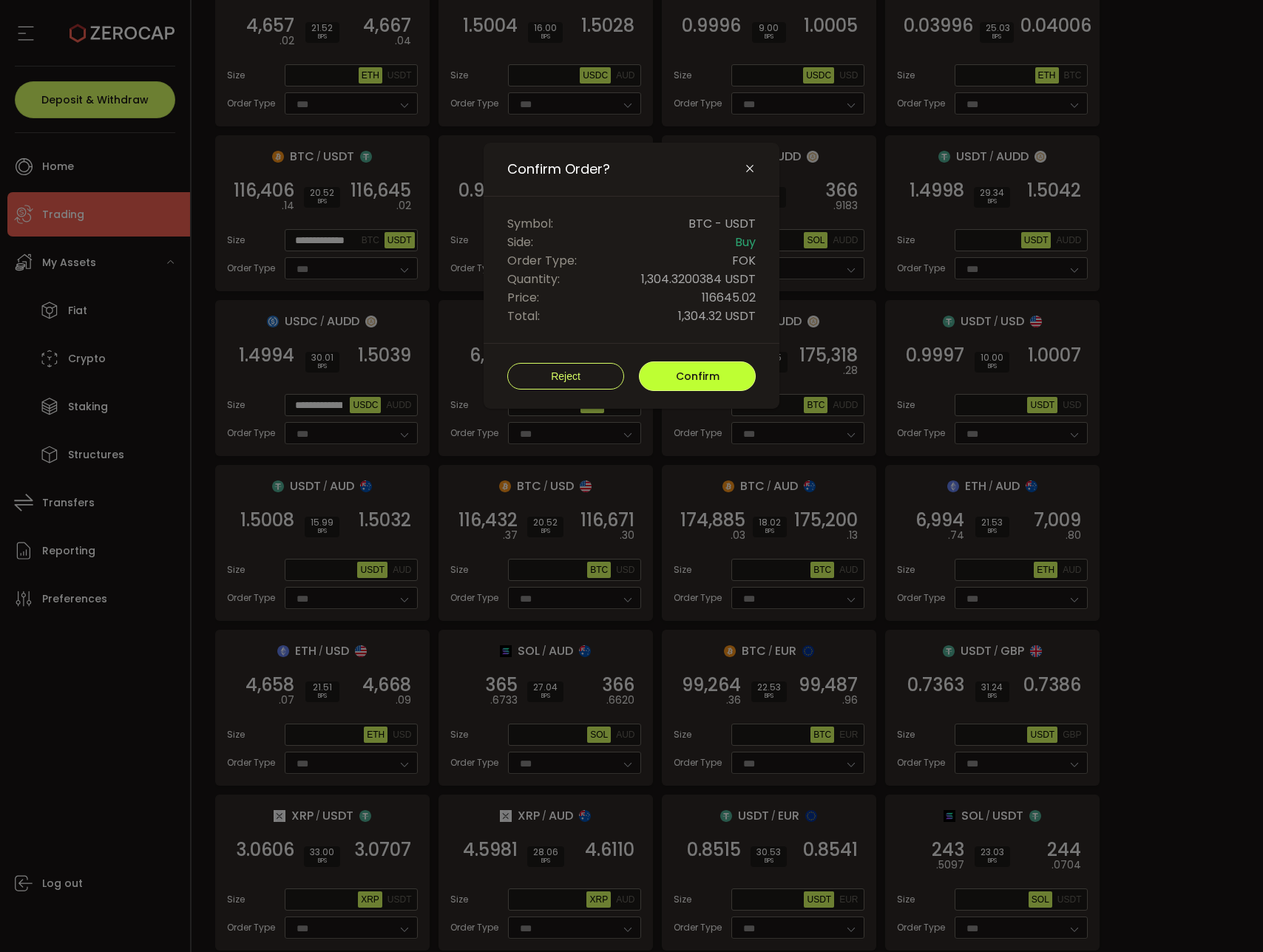
click at [684, 376] on span "Confirm" at bounding box center [698, 376] width 44 height 15
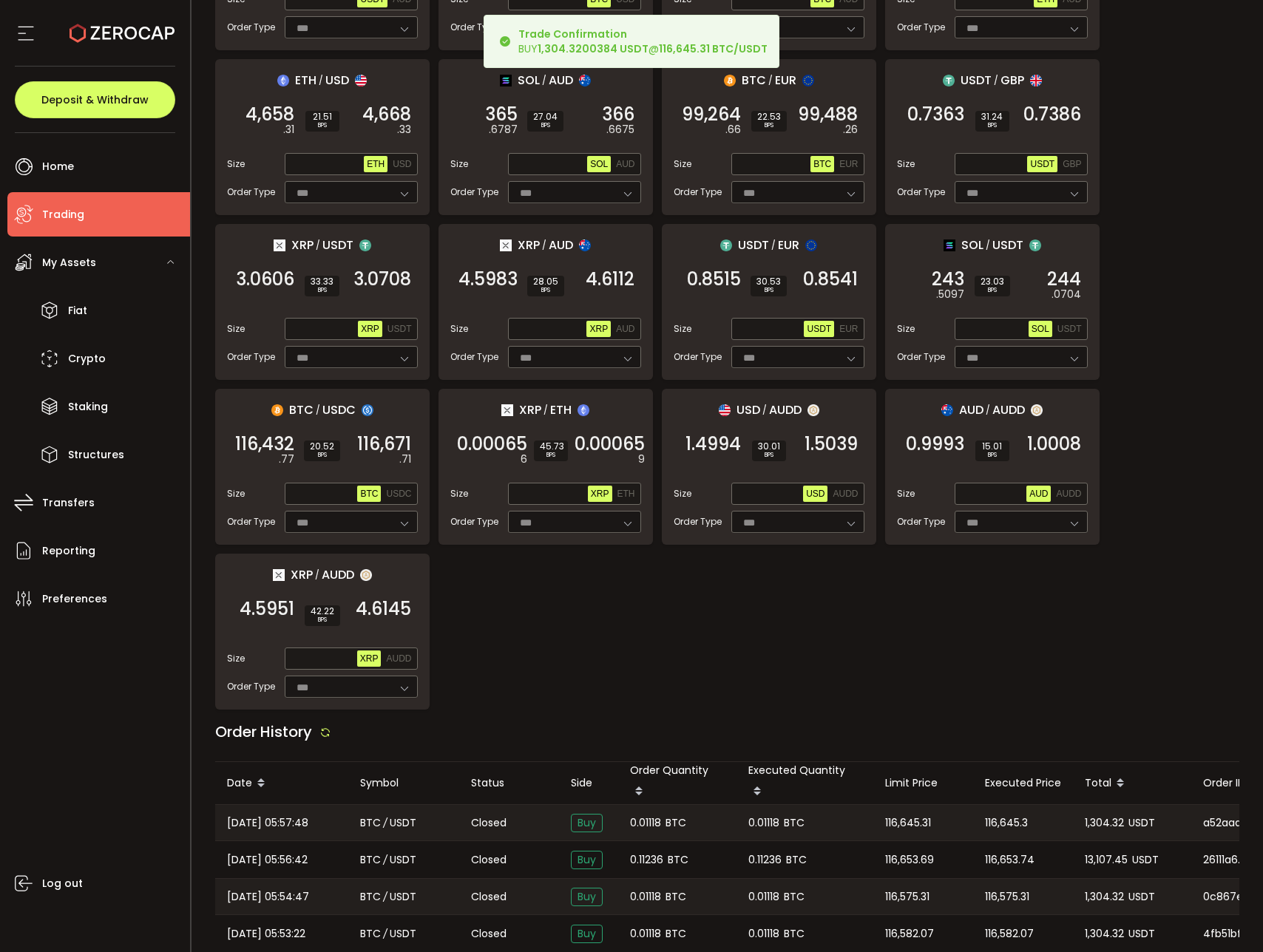
scroll to position [1049, 0]
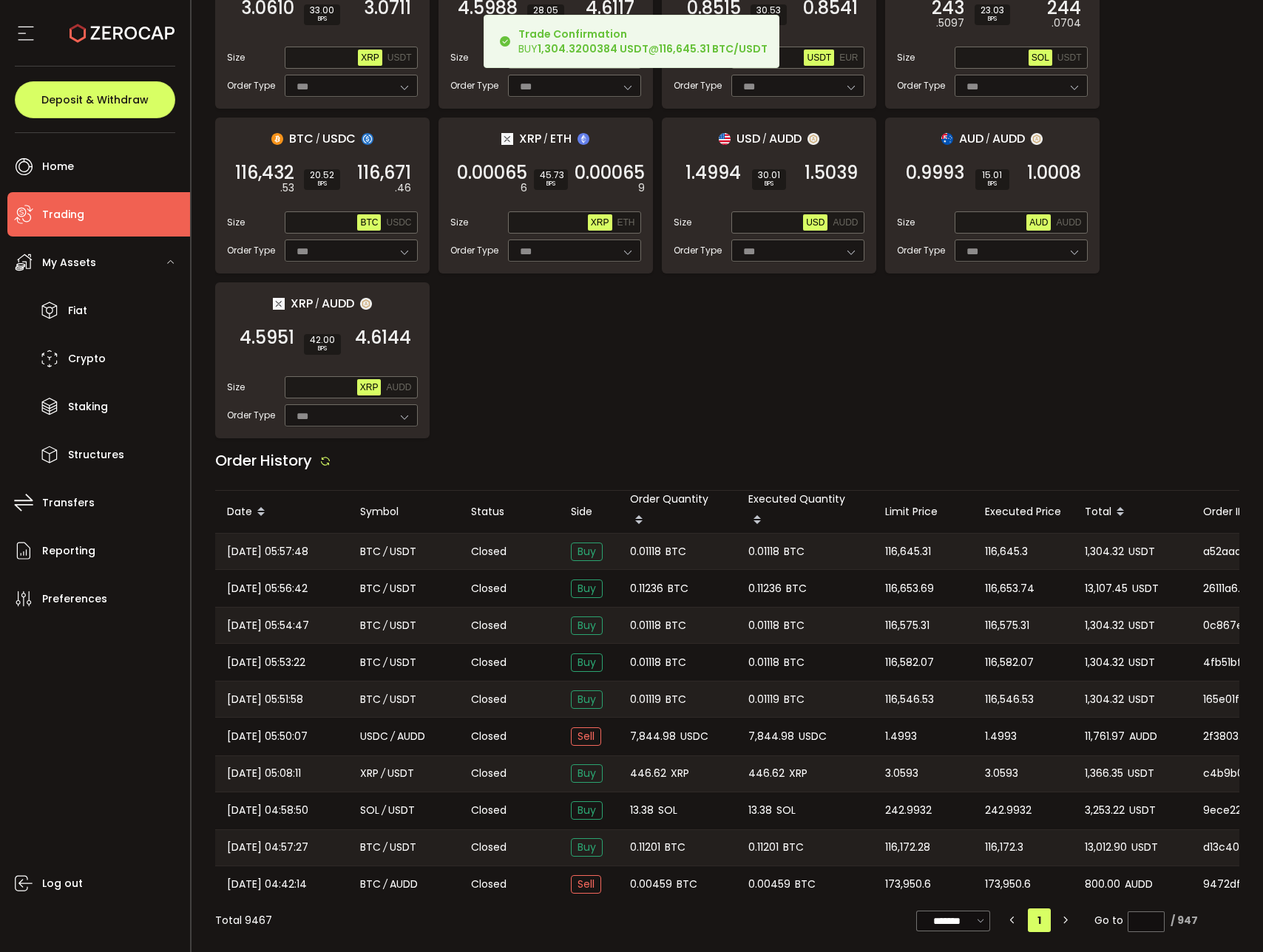
click at [675, 548] on span "BTC" at bounding box center [676, 552] width 21 height 17
click at [642, 553] on span "0.01118" at bounding box center [646, 552] width 31 height 17
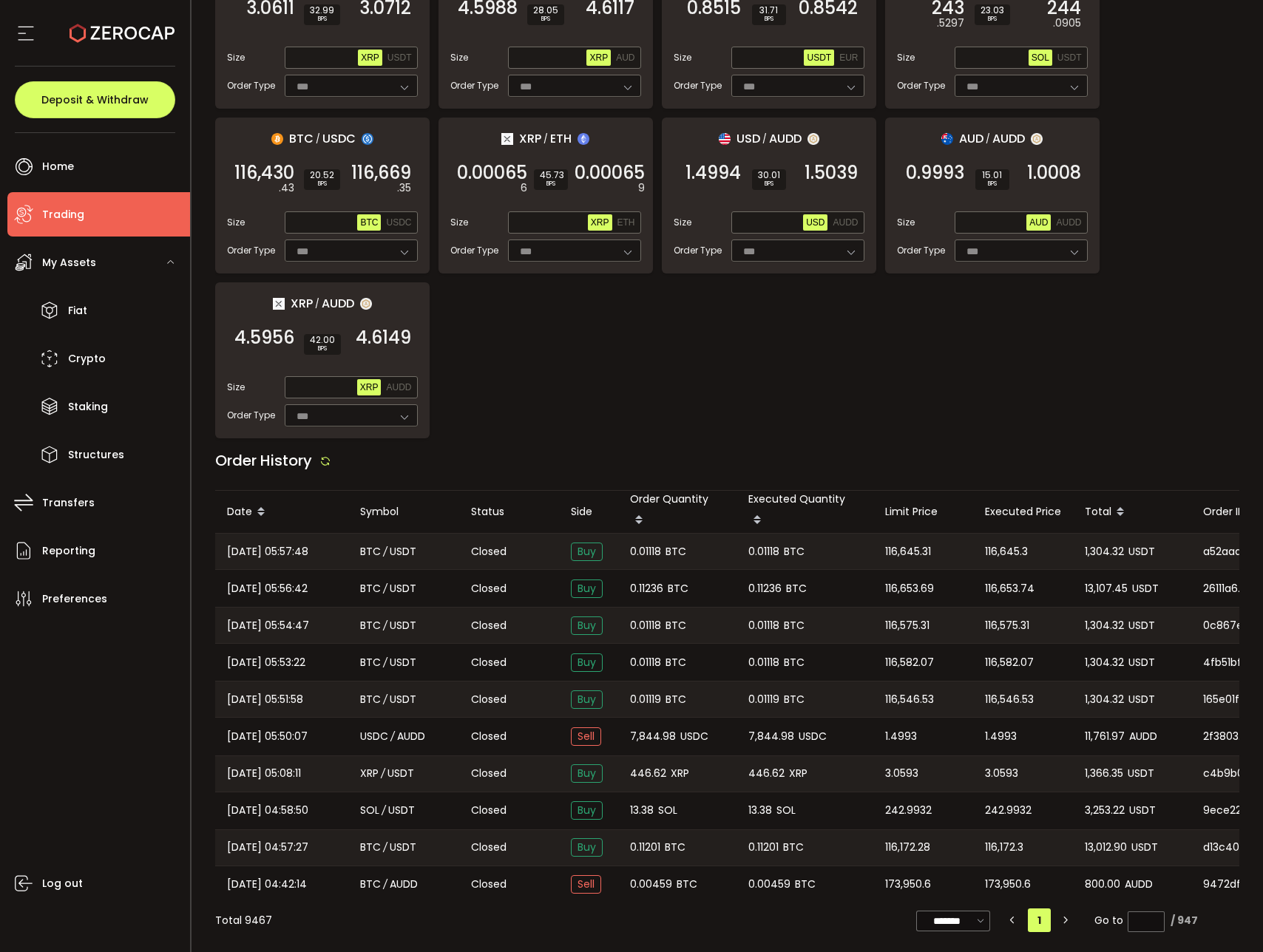
click at [1093, 551] on span "1,304.32" at bounding box center [1104, 552] width 40 height 17
